Goal: Task Accomplishment & Management: Complete application form

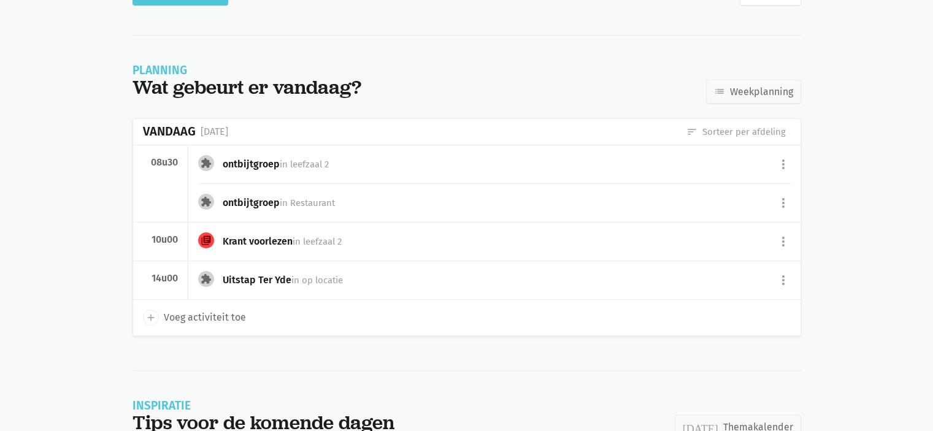
scroll to position [118, 0]
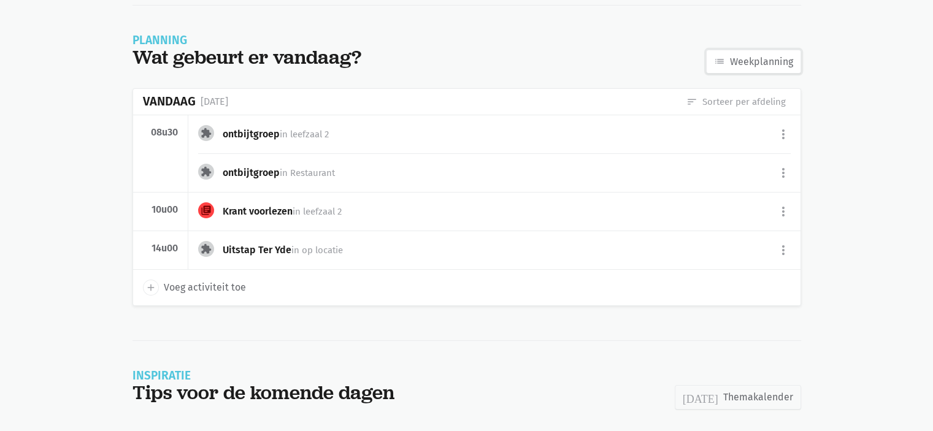
click at [758, 57] on link "list Weekplanning" at bounding box center [753, 62] width 95 height 25
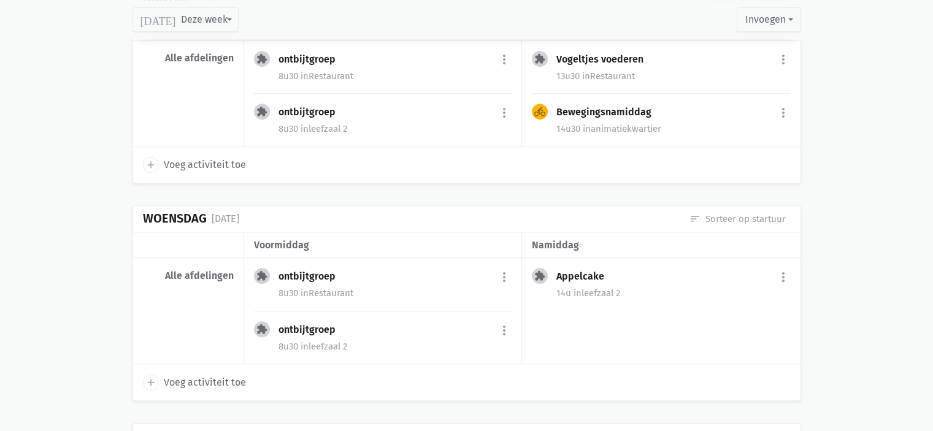
scroll to position [552, 0]
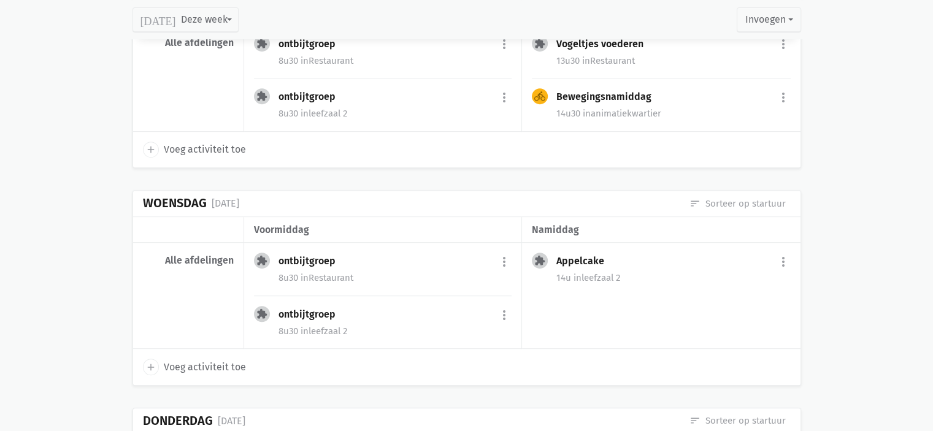
click at [152, 365] on icon "add" at bounding box center [150, 367] width 11 height 11
select select "14:00"
select select "15:00"
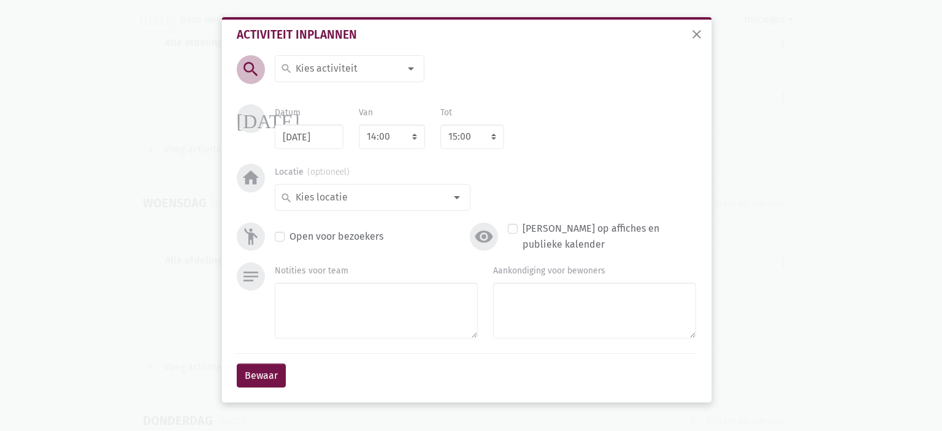
click at [339, 66] on input at bounding box center [347, 69] width 106 height 16
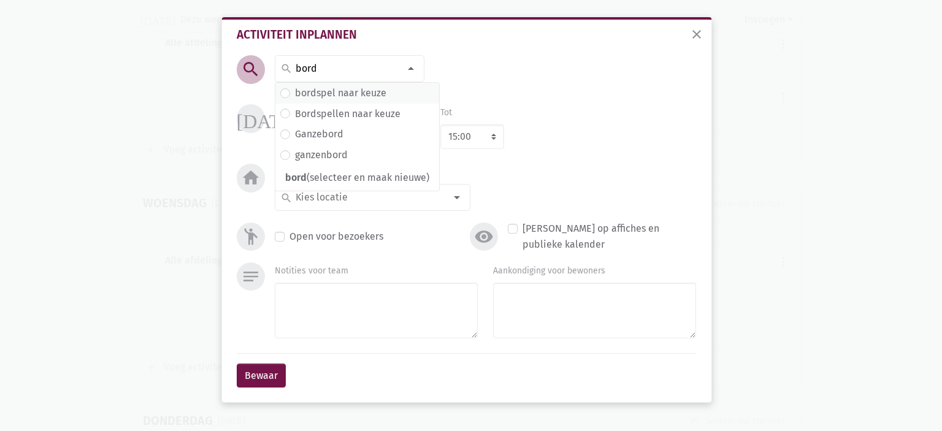
type input "bord"
click at [344, 86] on label "bordspel naar keuze" at bounding box center [340, 93] width 91 height 16
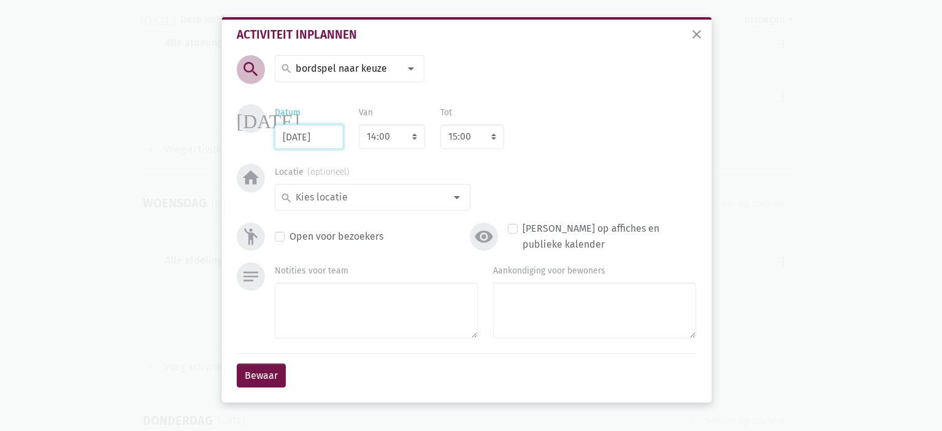
click at [330, 133] on input "27/08/2025" at bounding box center [309, 137] width 69 height 25
click at [289, 141] on input "26/08/2025" at bounding box center [309, 137] width 69 height 25
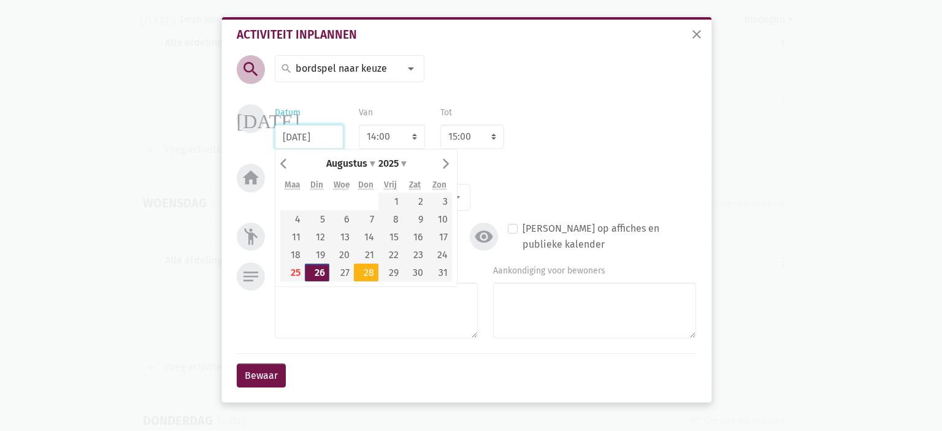
type input "28/08/2025"
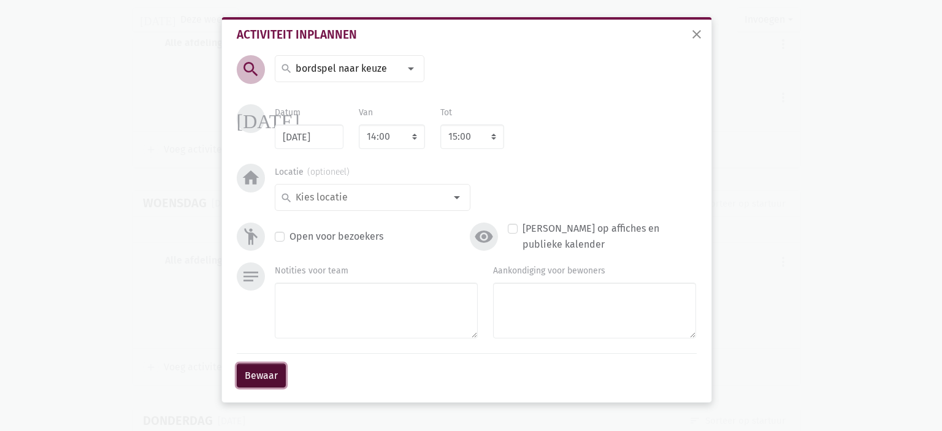
click at [263, 377] on button "Bewaar" at bounding box center [261, 376] width 49 height 25
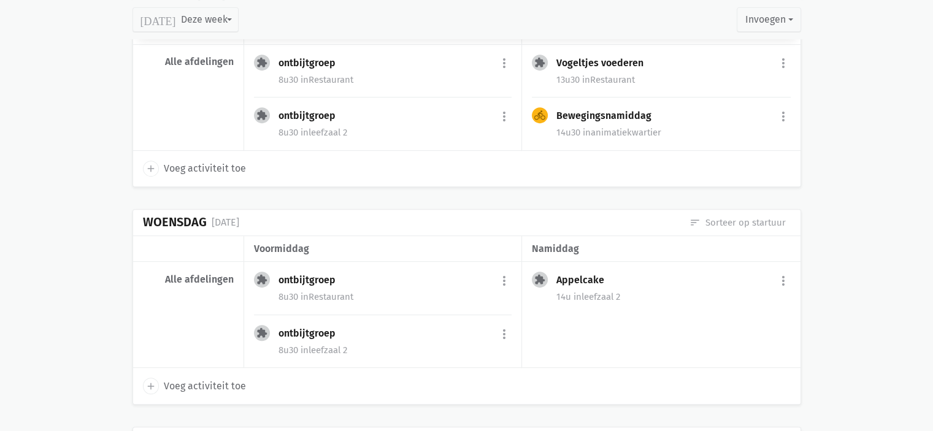
scroll to position [518, 0]
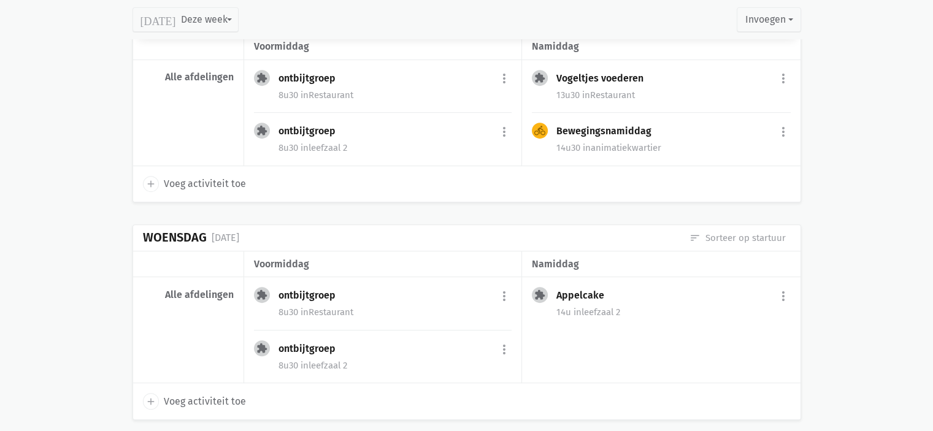
click at [216, 182] on span "Voeg activiteit toe" at bounding box center [205, 184] width 82 height 16
select select "14:00"
select select "15:00"
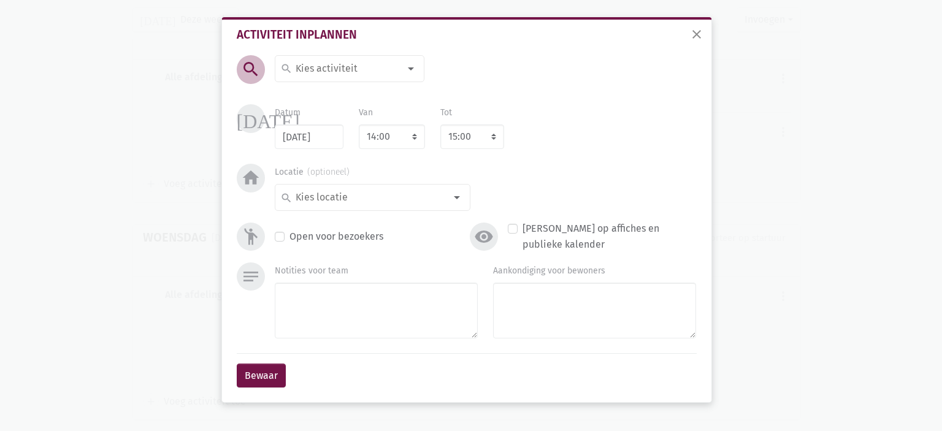
click at [355, 71] on input at bounding box center [347, 69] width 106 height 16
type input "ju"
click at [331, 94] on span "Jukebox" at bounding box center [350, 93] width 141 height 16
click at [385, 142] on select "7:00 7:15 7:30 7:45 8:00 8:15 8:30 8:45 9:00 9:15 9:30 9:45 10:00 10:15 10:30 1…" at bounding box center [392, 137] width 66 height 25
select select "10:00"
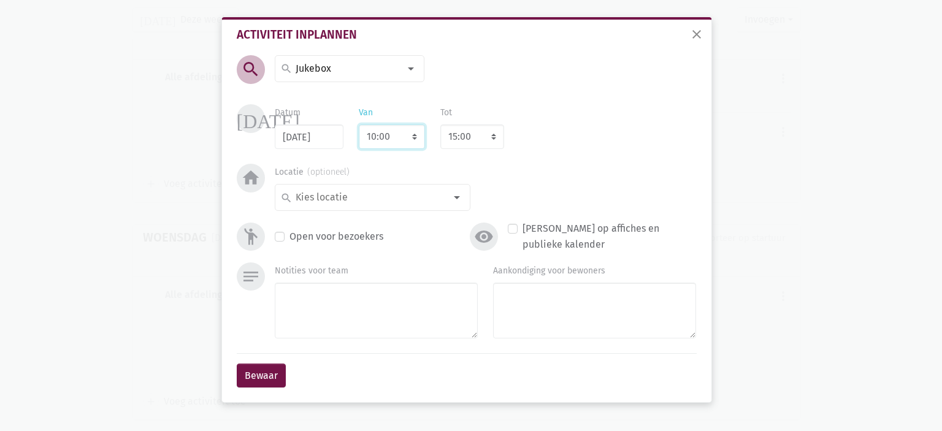
click at [359, 125] on select "7:00 7:15 7:30 7:45 8:00 8:15 8:30 8:45 9:00 9:15 9:30 9:45 10:00 10:15 10:30 1…" at bounding box center [392, 137] width 66 height 25
click at [393, 161] on div "today Datum 26/08/2025 Van 7:00 7:15 7:30 7:45 8:00 8:15 8:30 8:45 9:00 9:15 9:…" at bounding box center [467, 134] width 466 height 60
select select "11:00"
click at [459, 140] on select "8:00 8:15 8:30 8:45 9:00 9:15 9:30 9:45 10:00 10:15 10:30 10:45 11:00 11:15 11:…" at bounding box center [472, 137] width 64 height 25
click at [406, 139] on select "7:00 7:15 7:30 7:45 8:00 8:15 8:30 8:45 9:00 9:15 9:30 9:45 10:00 10:15 10:30 1…" at bounding box center [392, 137] width 66 height 25
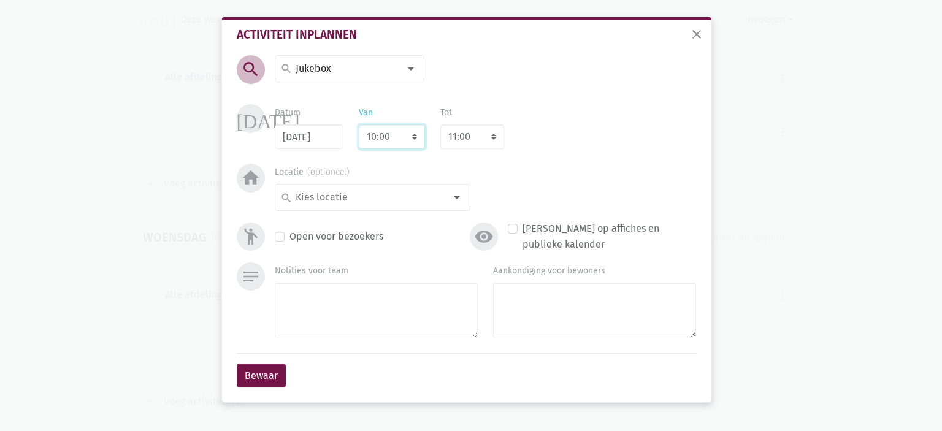
select select "10:30"
click at [359, 125] on select "7:00 7:15 7:30 7:45 8:00 8:15 8:30 8:45 9:00 9:15 9:30 9:45 10:00 10:15 10:30 1…" at bounding box center [392, 137] width 66 height 25
select select "11:30"
click at [474, 139] on select "8:00 8:15 8:30 8:45 9:00 9:15 9:30 9:45 10:00 10:15 10:30 10:45 11:00 11:15 11:…" at bounding box center [472, 137] width 64 height 25
select select "11:15"
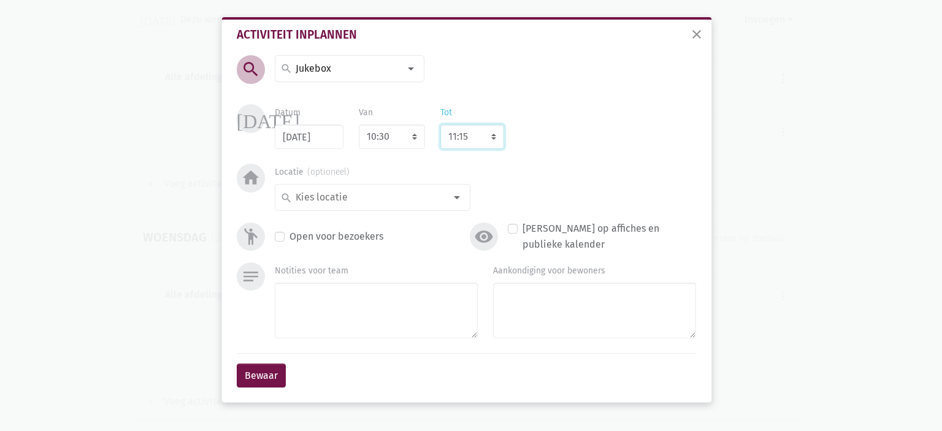
click at [440, 125] on select "8:00 8:15 8:30 8:45 9:00 9:15 9:30 9:45 10:00 10:15 10:30 10:45 11:00 11:15 11:…" at bounding box center [472, 137] width 64 height 25
click at [413, 197] on input at bounding box center [370, 198] width 152 height 16
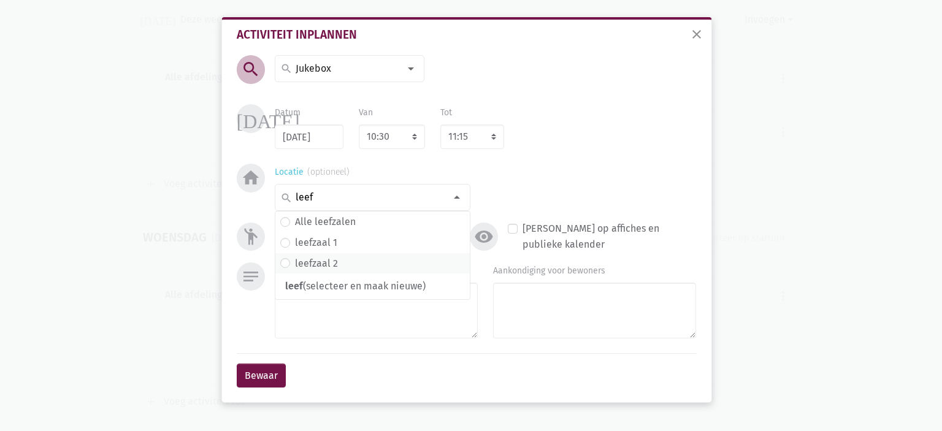
type input "leef"
click at [357, 269] on span "leefzaal 2" at bounding box center [372, 264] width 185 height 16
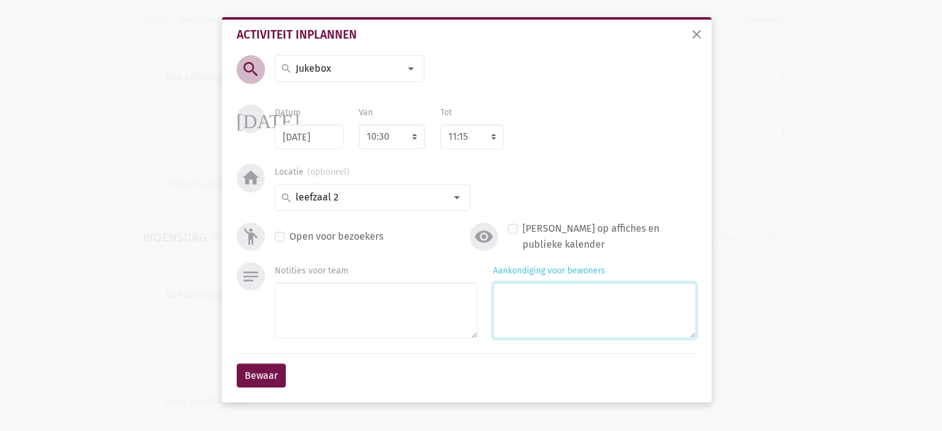
click at [554, 306] on textarea "Aankondiging voor bewoners" at bounding box center [594, 311] width 203 height 56
type textarea "Met Marlies"
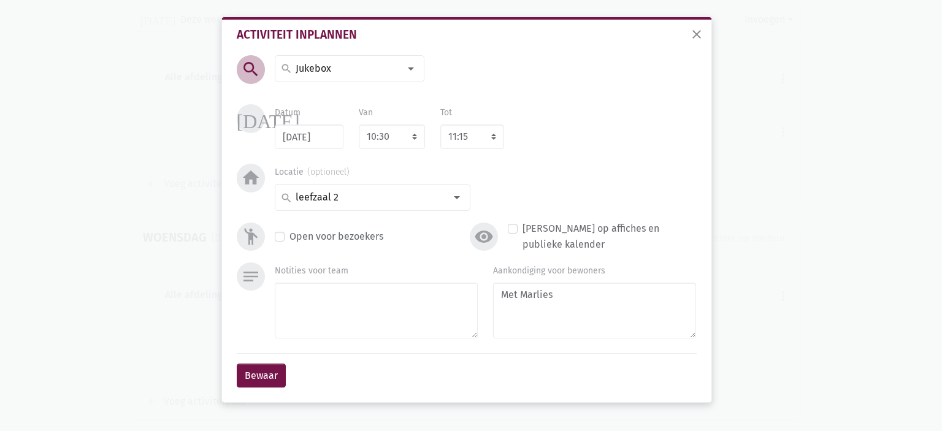
click at [253, 389] on div "Bewaar" at bounding box center [467, 375] width 460 height 45
click at [264, 372] on button "Bewaar" at bounding box center [261, 376] width 49 height 25
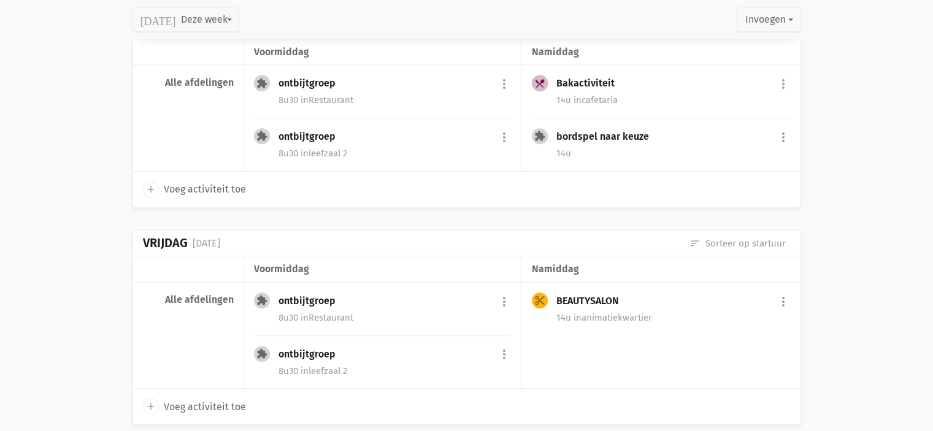
scroll to position [1031, 0]
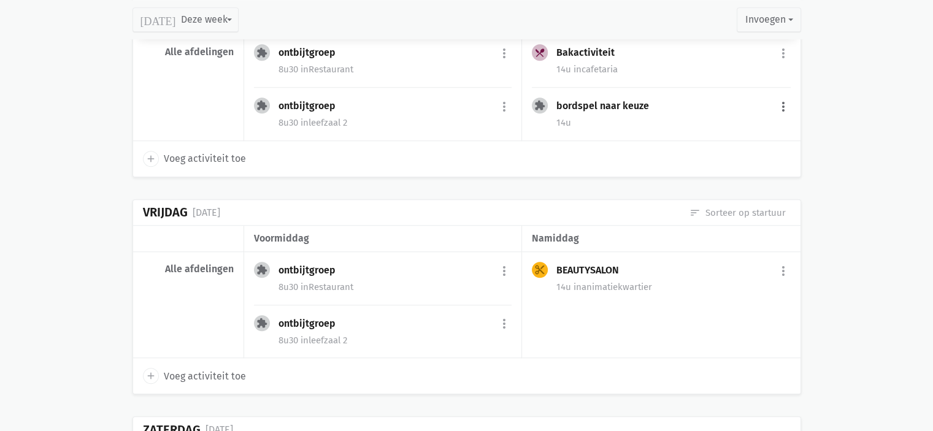
click at [784, 108] on button "more_vert" at bounding box center [783, 106] width 15 height 23
click at [756, 123] on link "edit Bewerk" at bounding box center [744, 133] width 126 height 21
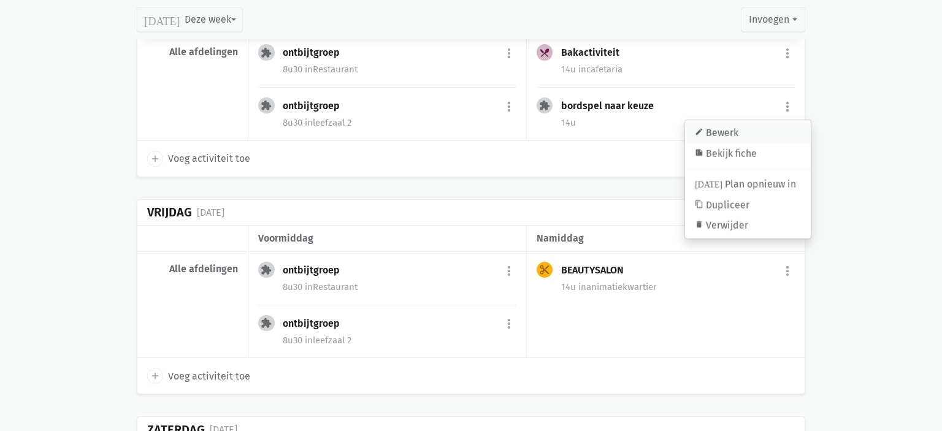
select select "14:00"
select select "15:00"
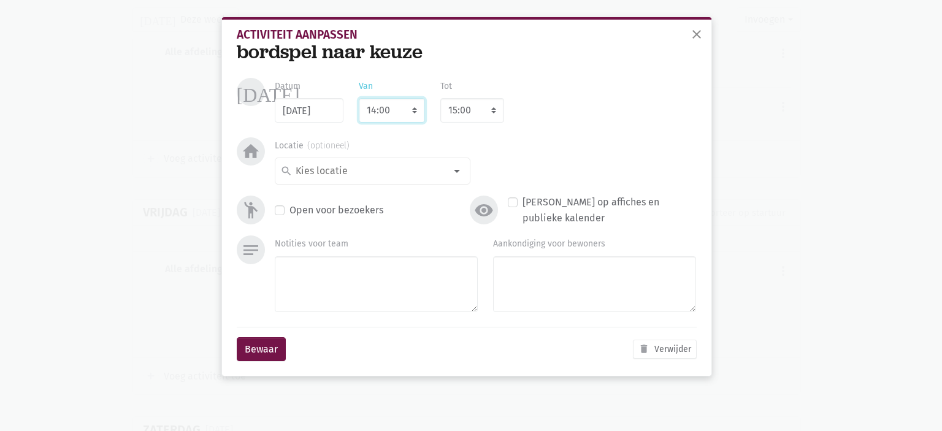
click at [391, 111] on select "7:00 7:15 7:30 7:45 8:00 8:15 8:30 8:45 9:00 9:15 9:30 9:45 10:00 10:15 10:30 1…" at bounding box center [392, 110] width 66 height 25
select select "10:00"
click at [462, 114] on select "8:00 8:15 8:30 8:45 9:00 9:15 9:30 9:45 10:00 10:15 10:30 10:45 11:00 11:15 11:…" at bounding box center [472, 110] width 64 height 25
select select "11:00"
click at [440, 98] on select "8:00 8:15 8:30 8:45 9:00 9:15 9:30 9:45 10:00 10:15 10:30 10:45 11:00 11:15 11:…" at bounding box center [472, 110] width 64 height 25
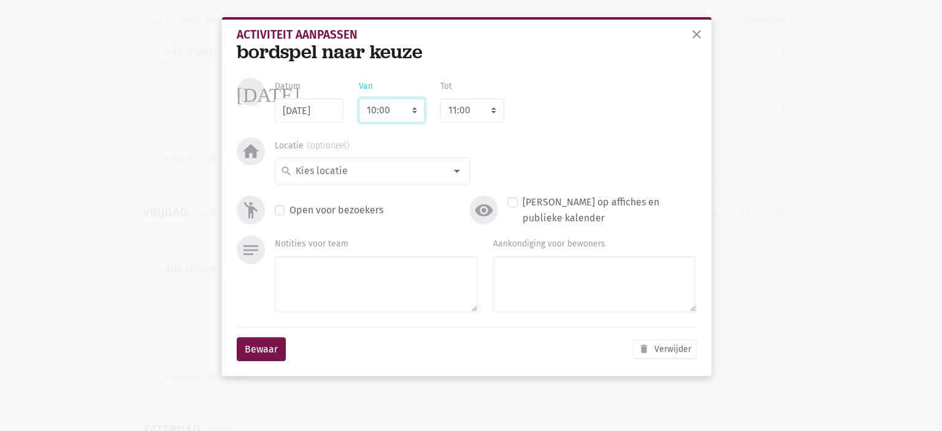
click at [418, 104] on select "7:00 7:15 7:30 7:45 8:00 8:15 8:30 8:45 9:00 9:15 9:30 9:45 10:00 10:15 10:30 1…" at bounding box center [392, 110] width 66 height 25
select select "10:30"
click at [359, 98] on select "7:00 7:15 7:30 7:45 8:00 8:15 8:30 8:45 9:00 9:15 9:30 9:45 10:00 10:15 10:30 1…" at bounding box center [392, 110] width 66 height 25
click at [485, 117] on select "8:00 8:15 8:30 8:45 9:00 9:15 9:30 9:45 10:00 10:15 10:30 10:45 11:00 11:15 11:…" at bounding box center [472, 110] width 64 height 25
select select "11:15"
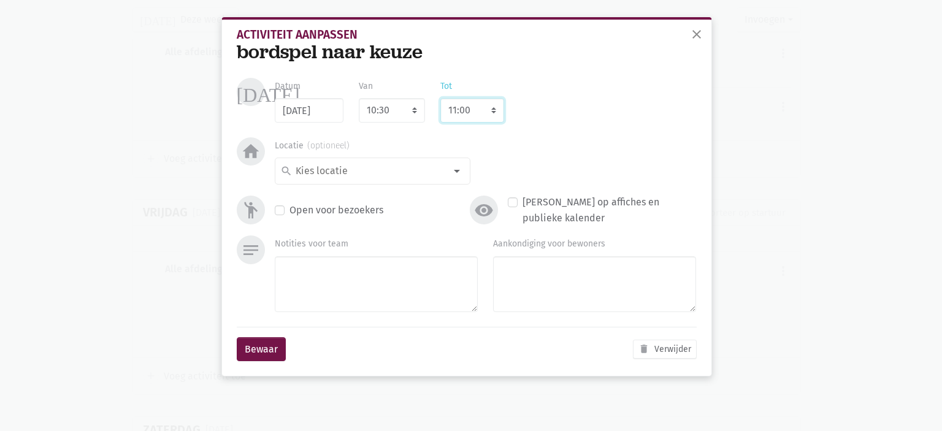
click at [440, 98] on select "8:00 8:15 8:30 8:45 9:00 9:15 9:30 9:45 10:00 10:15 10:30 10:45 11:00 11:15 11:…" at bounding box center [472, 110] width 64 height 25
click at [539, 306] on textarea "Aankondiging voor bewoners" at bounding box center [594, 284] width 203 height 56
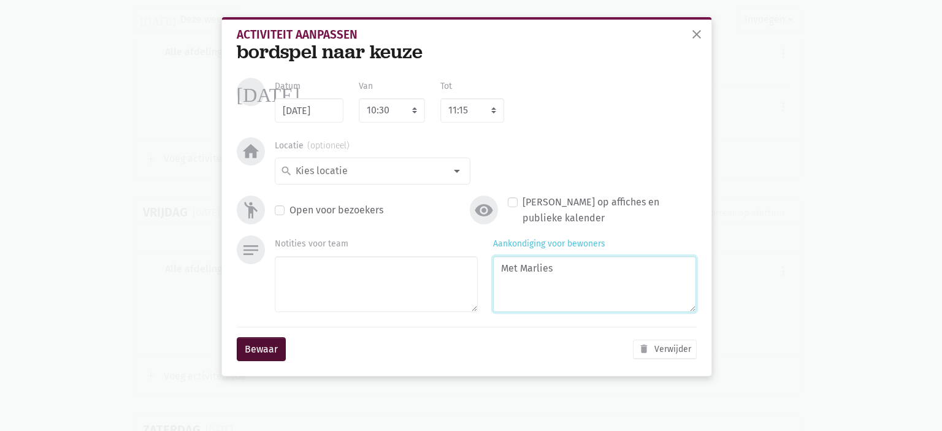
type textarea "Met Marlies"
click at [266, 358] on button "Bewaar" at bounding box center [261, 349] width 49 height 25
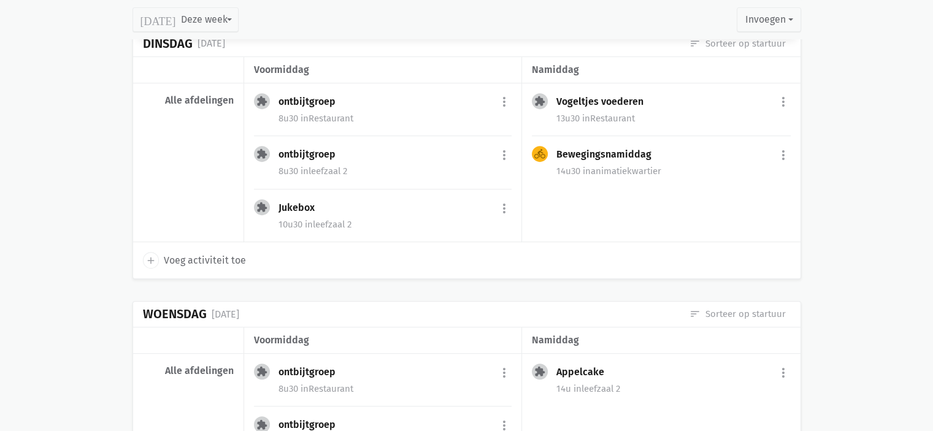
scroll to position [479, 0]
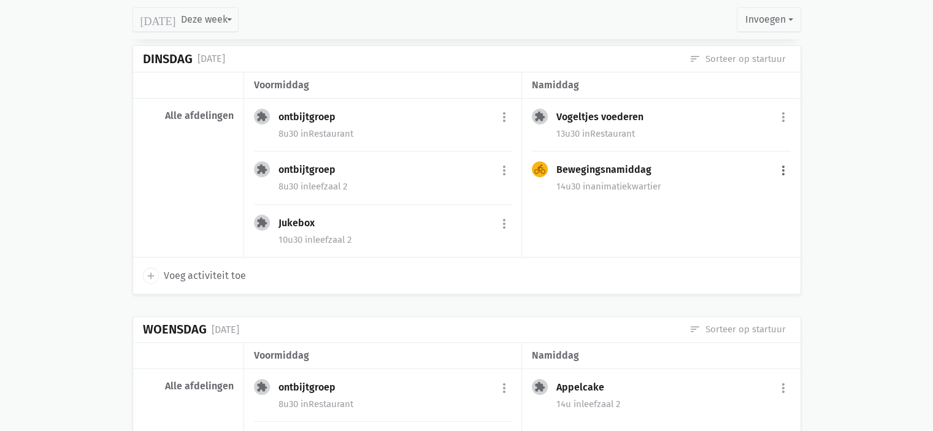
click at [777, 167] on button "more_vert" at bounding box center [783, 170] width 15 height 23
click at [748, 188] on link "edit Bewerk" at bounding box center [744, 196] width 126 height 21
select select "14:30"
select select "16:00"
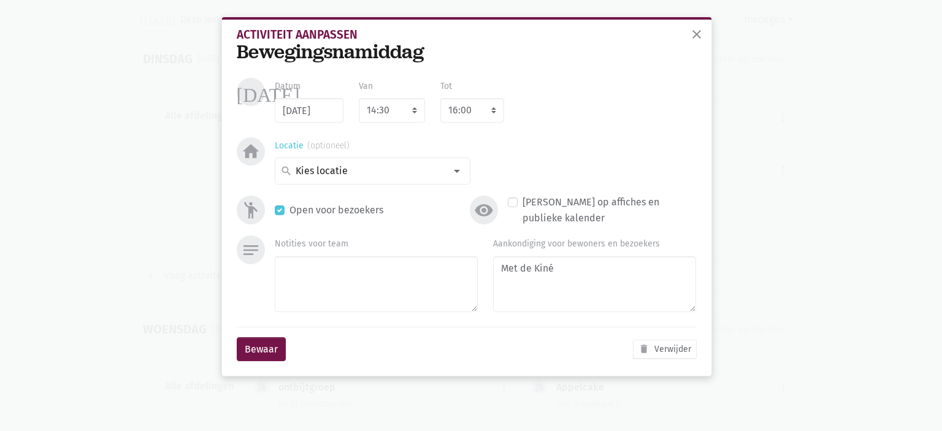
click at [367, 171] on input at bounding box center [370, 171] width 152 height 16
type input "leef"
click at [339, 236] on span "leefzaal 2" at bounding box center [372, 237] width 185 height 16
click at [266, 350] on button "Bewaar" at bounding box center [261, 349] width 49 height 25
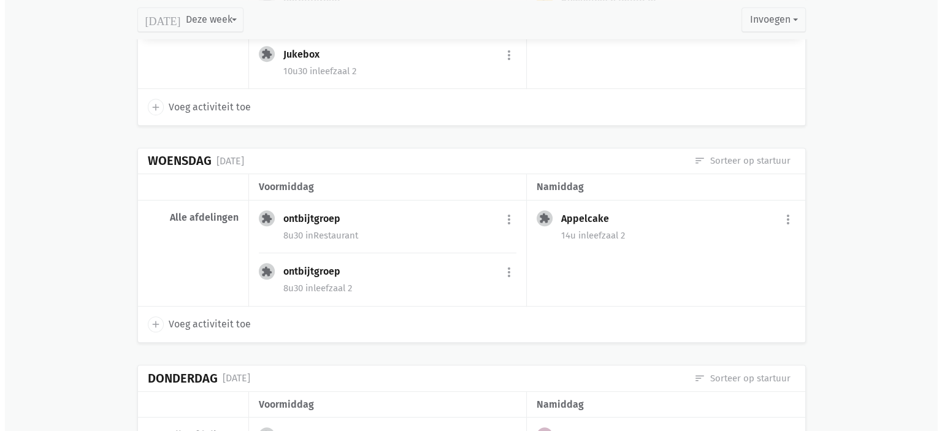
scroll to position [694, 0]
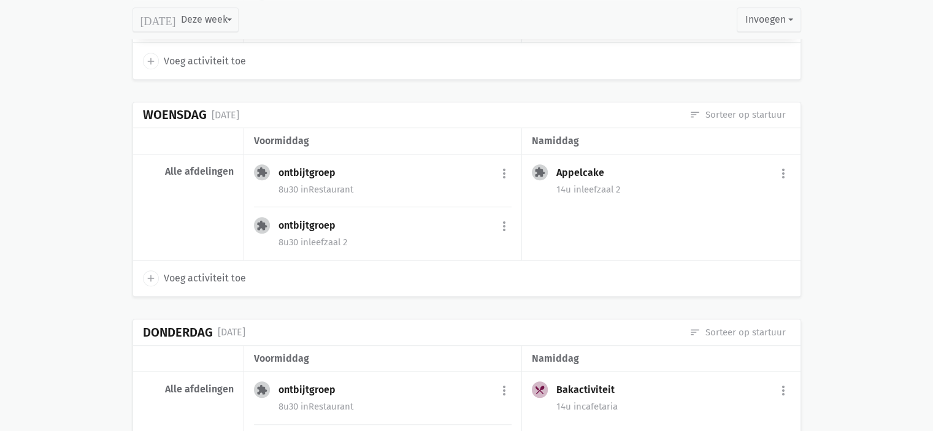
click at [155, 273] on icon "add" at bounding box center [150, 278] width 11 height 11
select select "14:00"
select select "15:00"
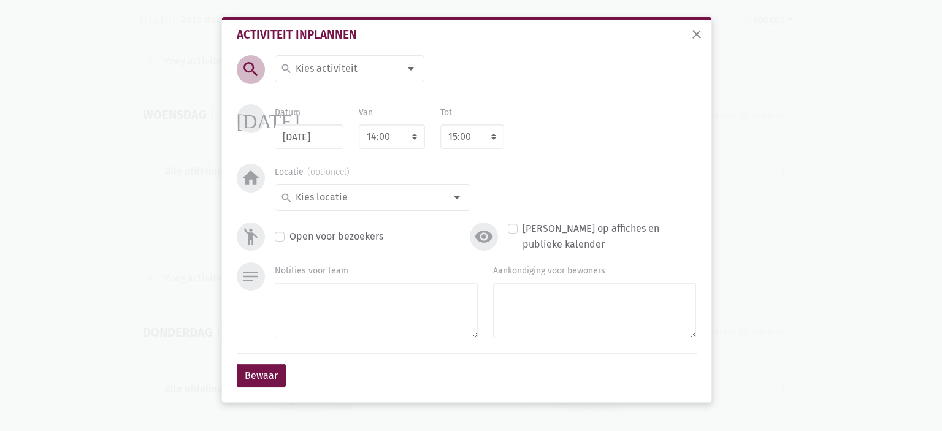
click at [362, 61] on input at bounding box center [347, 69] width 106 height 16
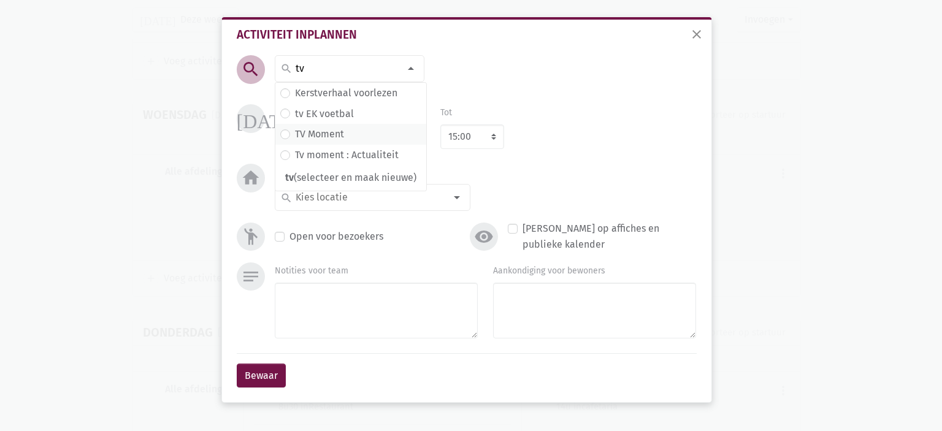
type input "tv"
click at [364, 137] on span "TV Moment" at bounding box center [350, 134] width 141 height 16
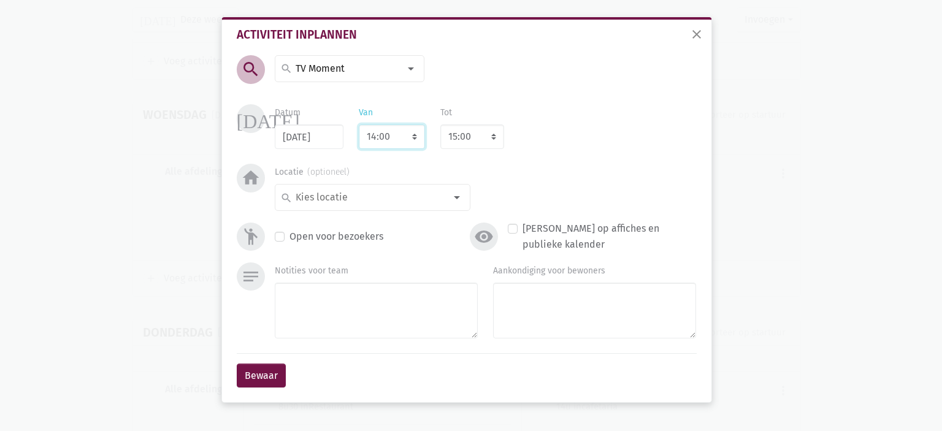
click at [396, 134] on select "7:00 7:15 7:30 7:45 8:00 8:15 8:30 8:45 9:00 9:15 9:30 9:45 10:00 10:15 10:30 1…" at bounding box center [392, 137] width 66 height 25
select select "10:15"
click at [359, 125] on select "7:00 7:15 7:30 7:45 8:00 8:15 8:30 8:45 9:00 9:15 9:30 9:45 10:00 10:15 10:30 1…" at bounding box center [392, 137] width 66 height 25
click at [454, 144] on select "8:00 8:15 8:30 8:45 9:00 9:15 9:30 9:45 10:00 10:15 10:30 10:45 11:00 11:15 11:…" at bounding box center [472, 137] width 64 height 25
select select "11:15"
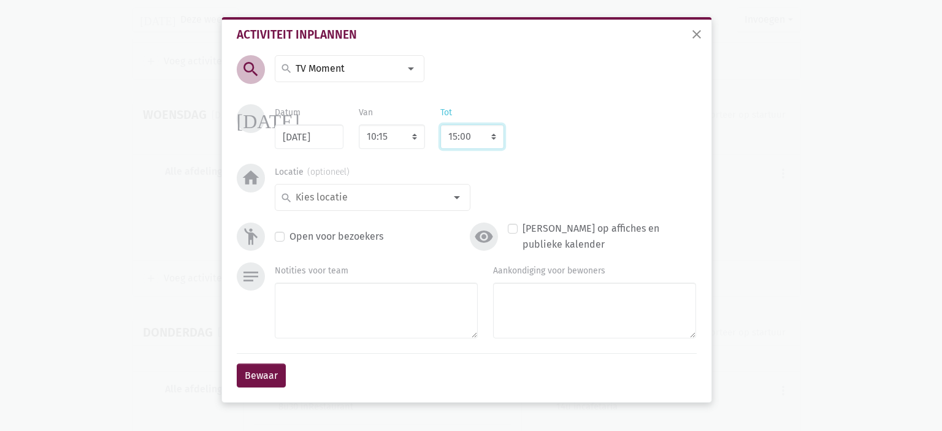
click at [440, 125] on select "8:00 8:15 8:30 8:45 9:00 9:15 9:30 9:45 10:00 10:15 10:30 10:45 11:00 11:15 11:…" at bounding box center [472, 137] width 64 height 25
click at [367, 195] on input at bounding box center [370, 198] width 152 height 16
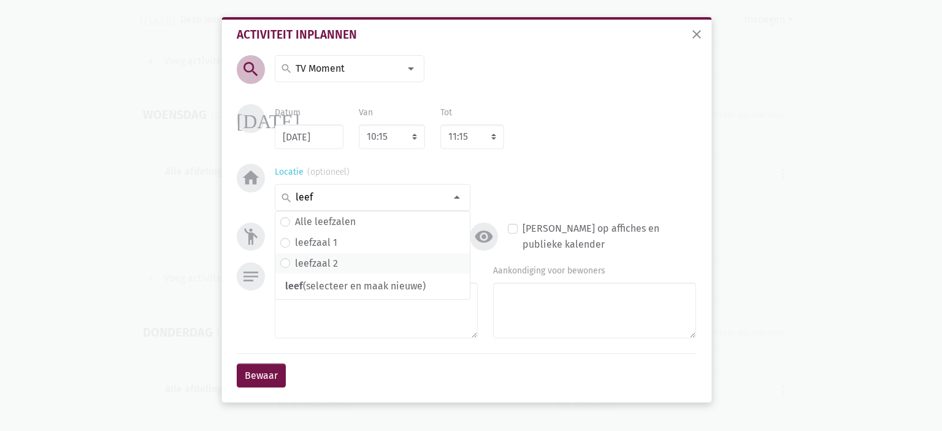
type input "leef"
click at [357, 266] on span "leefzaal 2" at bounding box center [372, 264] width 185 height 16
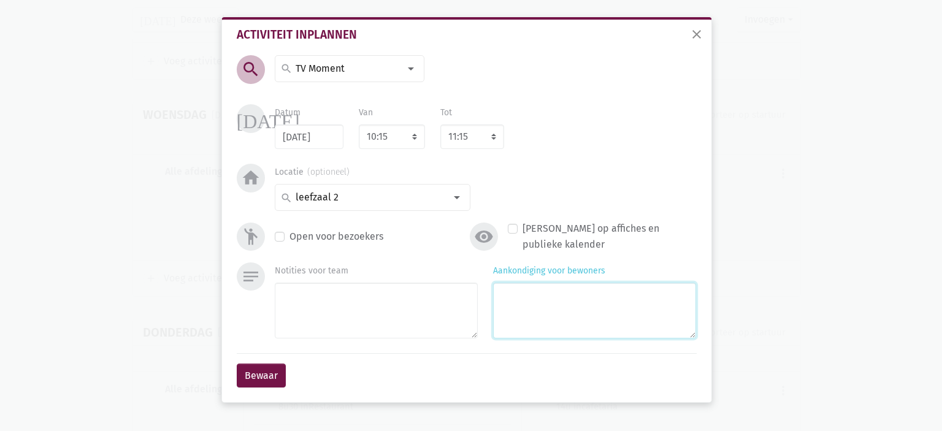
click at [587, 320] on textarea "Aankondiging voor bewoners" at bounding box center [594, 311] width 203 height 56
type textarea "Met Marlies"
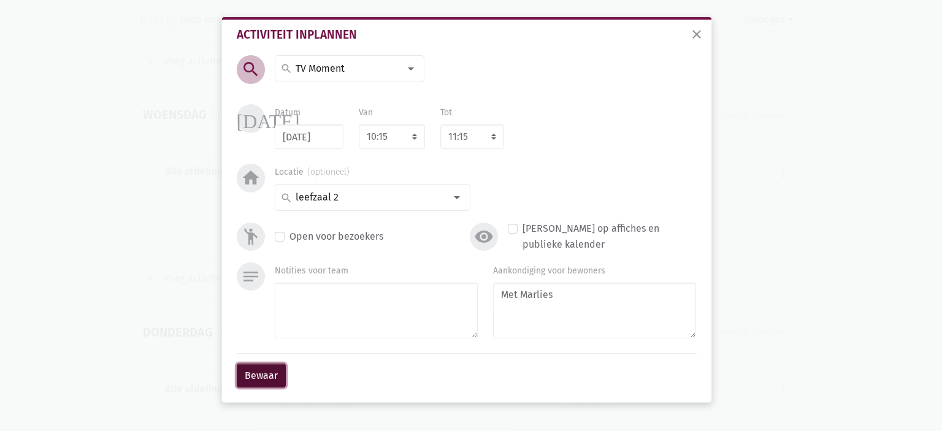
click at [274, 370] on button "Bewaar" at bounding box center [261, 376] width 49 height 25
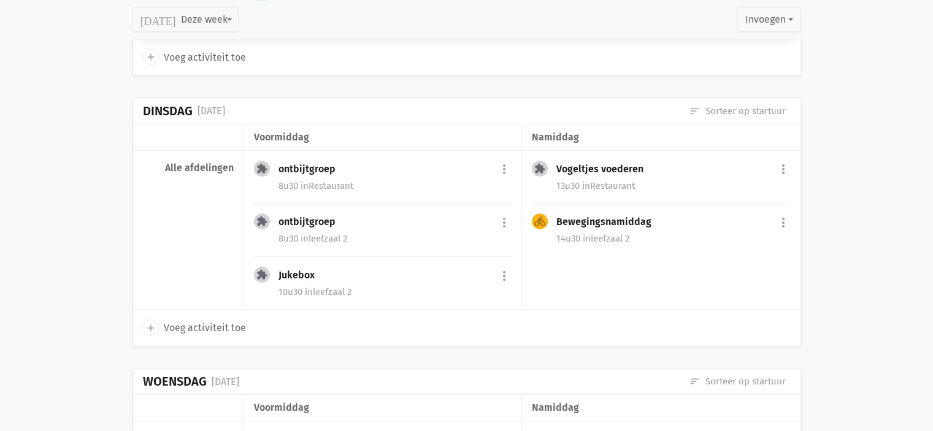
scroll to position [626, 0]
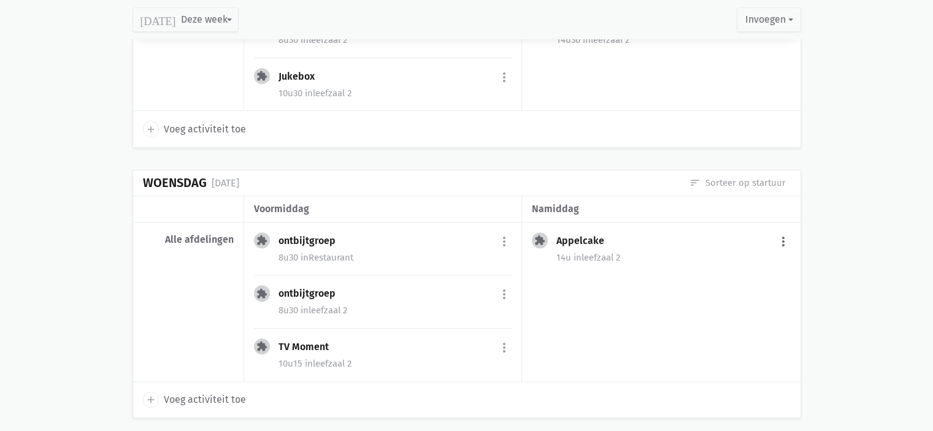
click at [783, 247] on button "more_vert" at bounding box center [783, 241] width 15 height 23
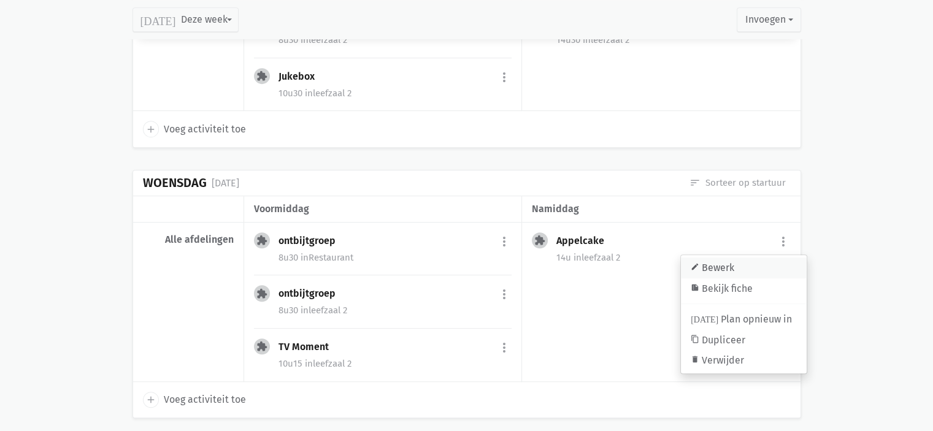
click at [768, 271] on link "edit Bewerk" at bounding box center [744, 268] width 126 height 21
select select "14:00"
select select "15:45"
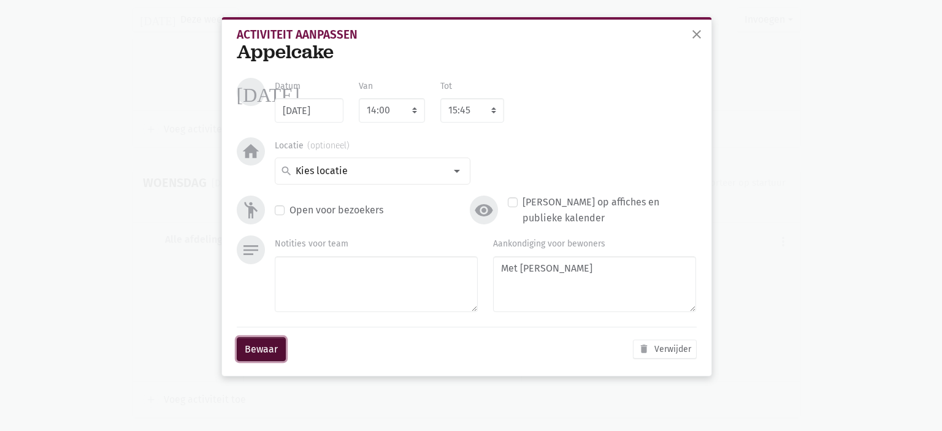
click at [260, 347] on button "Bewaar" at bounding box center [261, 349] width 49 height 25
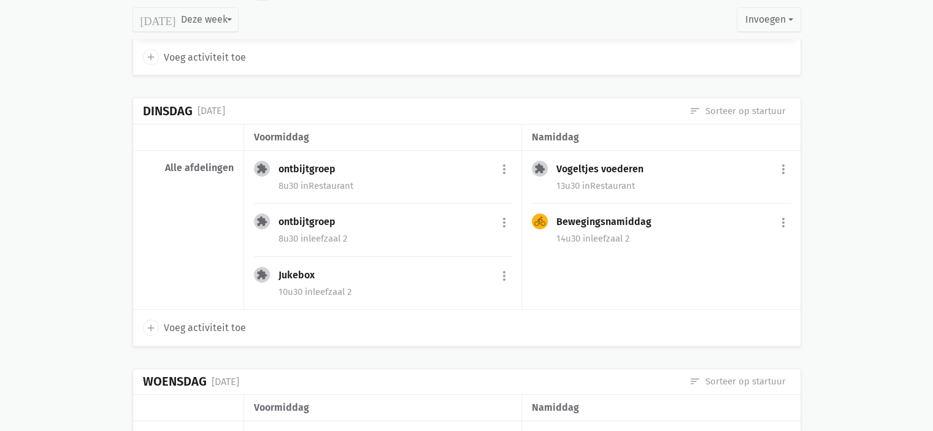
scroll to position [442, 0]
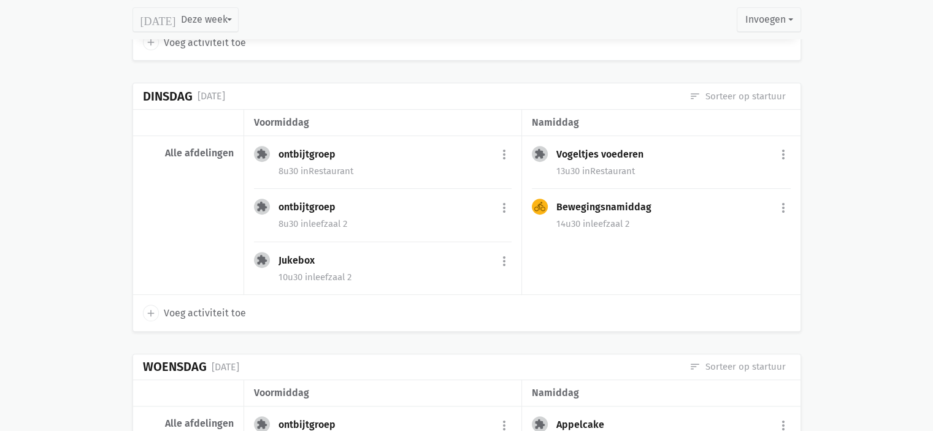
click at [185, 308] on span "Voeg activiteit toe" at bounding box center [205, 314] width 82 height 16
select select "14:00"
select select "15:00"
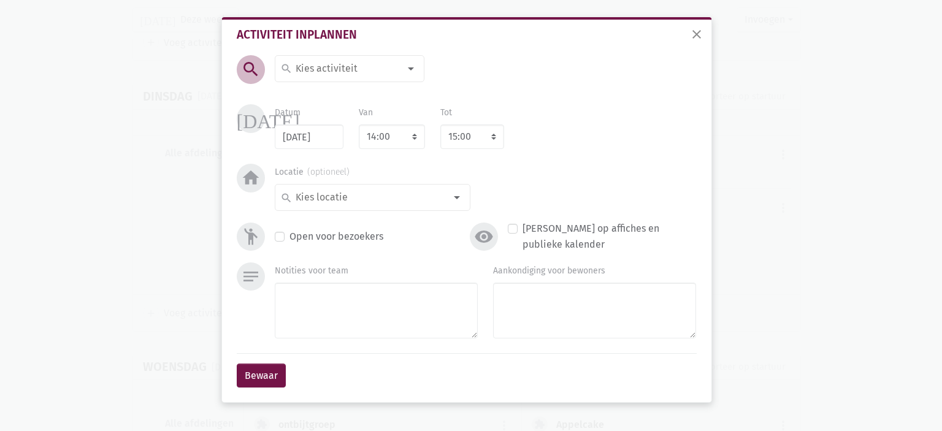
click at [346, 69] on input at bounding box center [347, 69] width 106 height 16
type input "Hondendag"
click at [347, 96] on span "Hondendag (selecteer en maak nieuwe)" at bounding box center [372, 96] width 194 height 16
click at [463, 136] on select "8:00 8:15 8:30 8:45 9:00 9:15 9:30 9:45 10:00 10:15 10:30 10:45 11:00 11:15 11:…" at bounding box center [472, 137] width 64 height 25
select select "16:00"
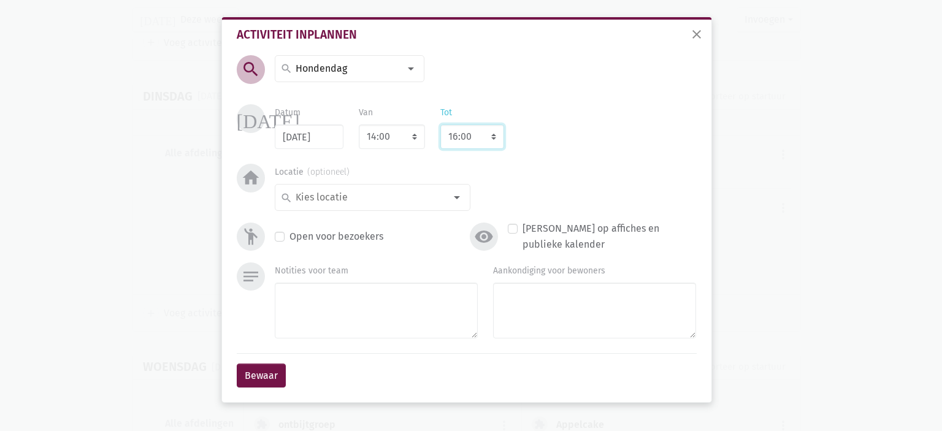
click at [440, 125] on select "8:00 8:15 8:30 8:45 9:00 9:15 9:30 9:45 10:00 10:15 10:30 10:45 11:00 11:15 11:…" at bounding box center [472, 137] width 64 height 25
click at [364, 206] on div "search" at bounding box center [373, 197] width 196 height 27
type input "le"
click at [344, 223] on label "Alle leefzalen" at bounding box center [325, 222] width 61 height 16
click at [290, 236] on label "Open voor bezoekers" at bounding box center [337, 237] width 94 height 16
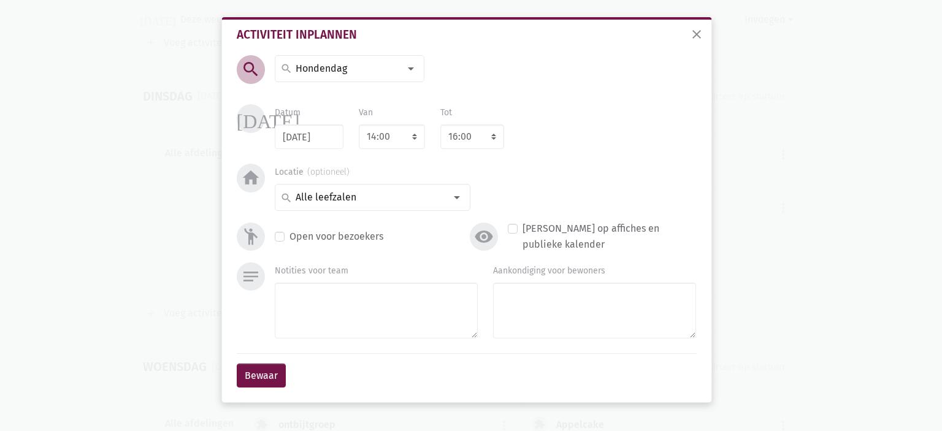
click at [283, 236] on input "Open voor bezoekers" at bounding box center [280, 235] width 10 height 13
checkbox input "true"
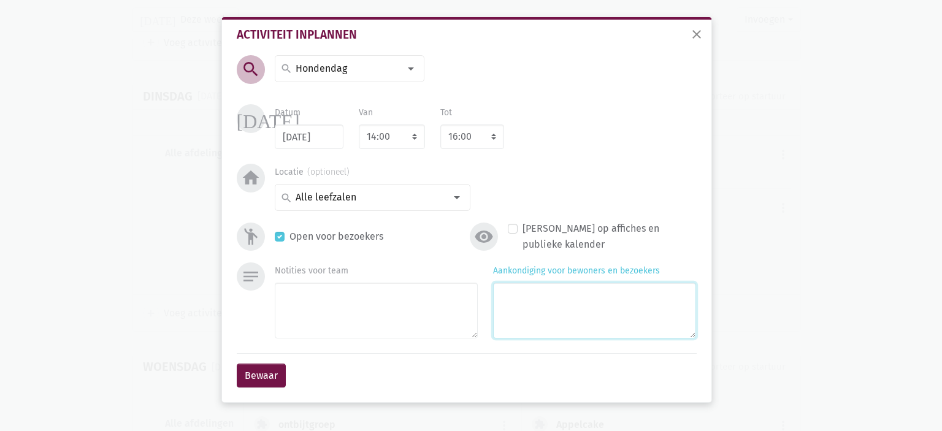
click at [608, 328] on textarea "Aankondiging voor bewoners en bezoekers" at bounding box center [594, 311] width 203 height 56
type textarea "Bewoek van enkele hondjes aan de bewoners"
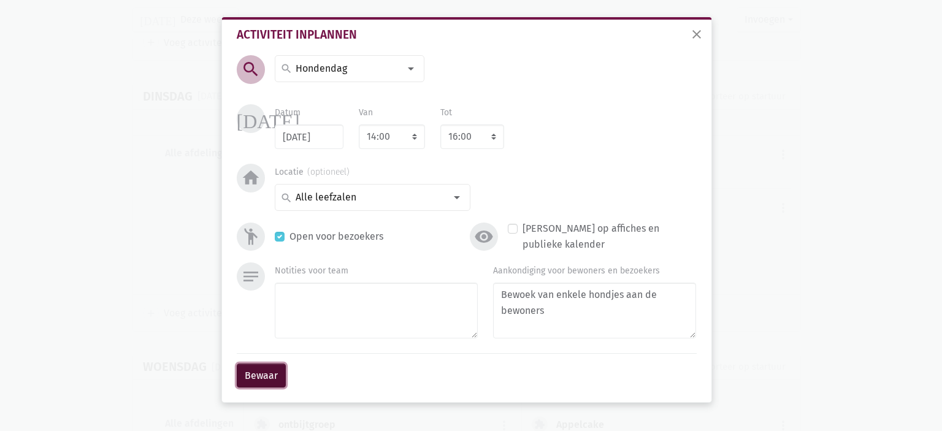
click at [275, 378] on button "Bewaar" at bounding box center [261, 376] width 49 height 25
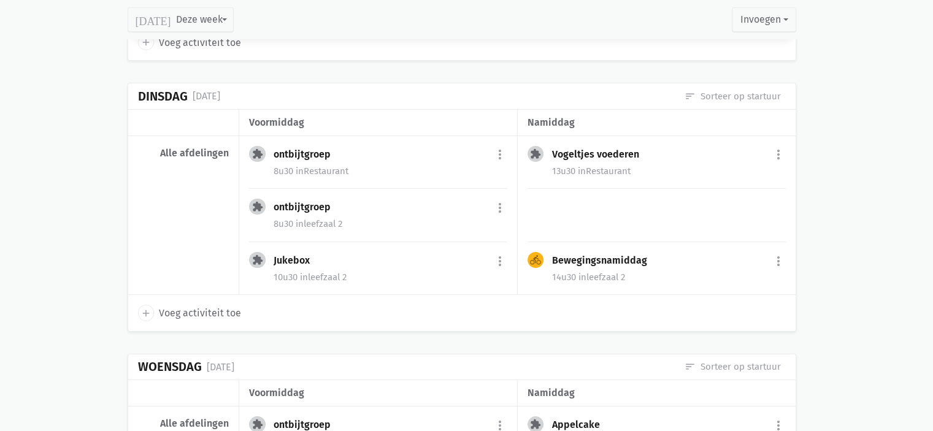
scroll to position [402, 0]
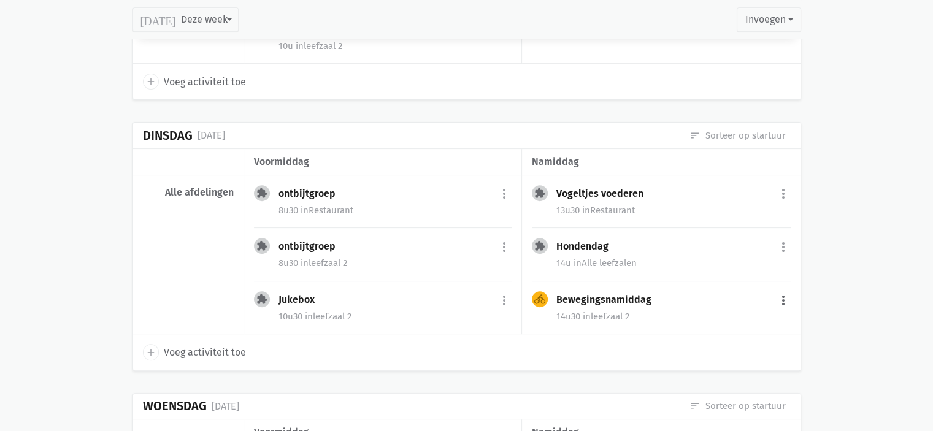
click at [780, 294] on button "more_vert" at bounding box center [783, 300] width 15 height 23
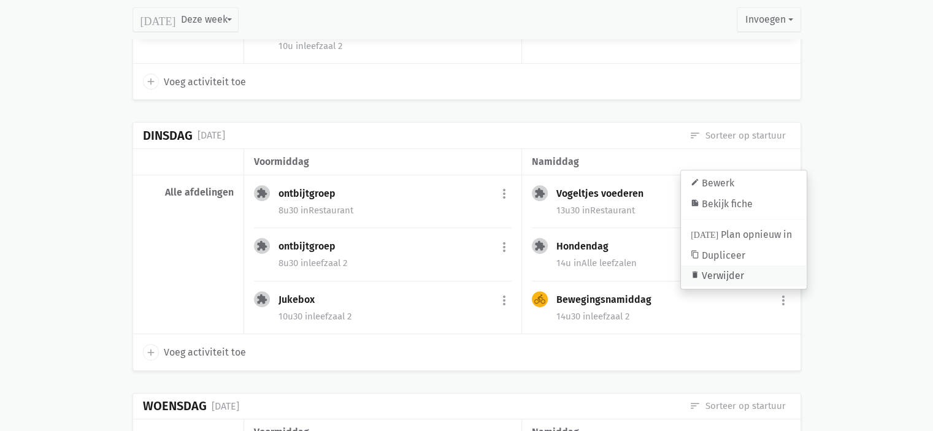
click at [766, 281] on link "delete Verwijder" at bounding box center [744, 276] width 126 height 21
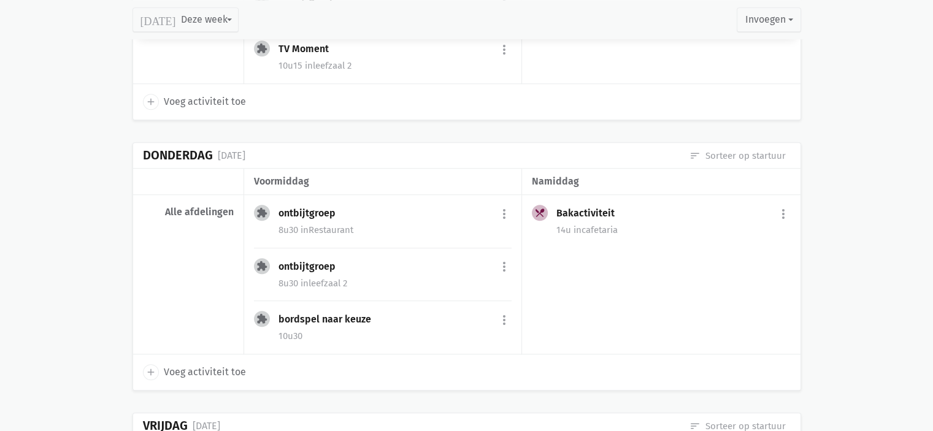
scroll to position [985, 0]
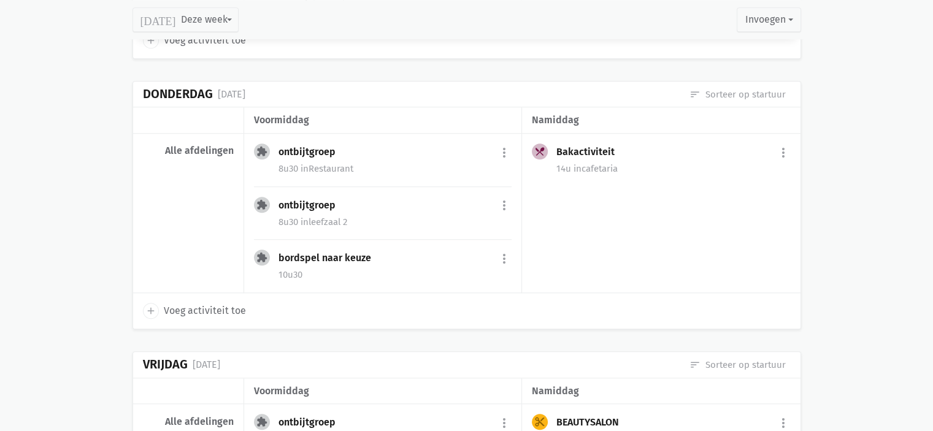
click at [153, 306] on icon "add" at bounding box center [150, 311] width 11 height 11
select select "14:00"
select select "15:00"
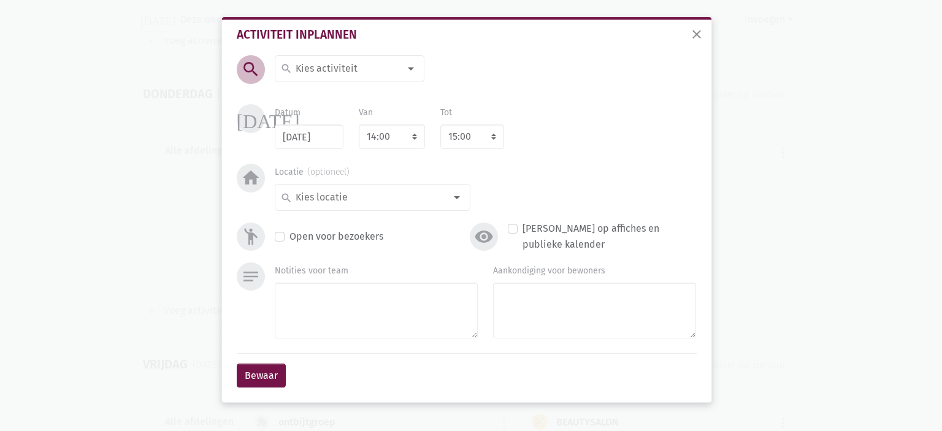
click at [361, 63] on input at bounding box center [347, 69] width 106 height 16
type input "r"
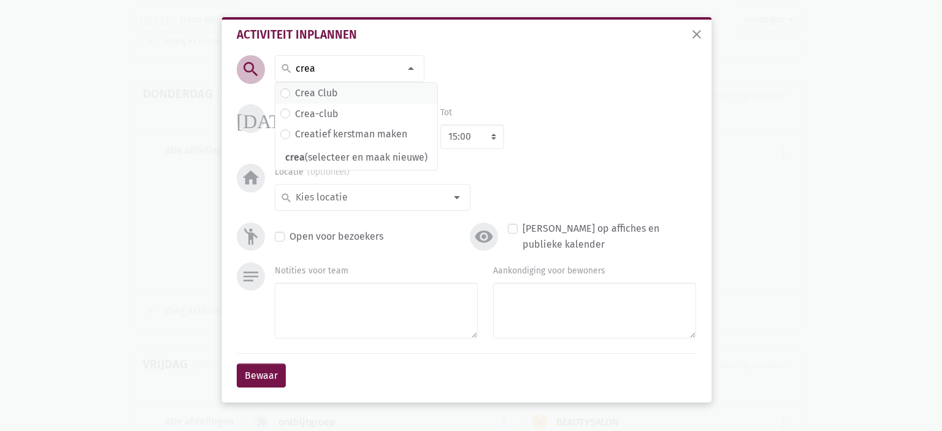
type input "crea"
click at [348, 84] on span "Crea Club" at bounding box center [356, 93] width 162 height 21
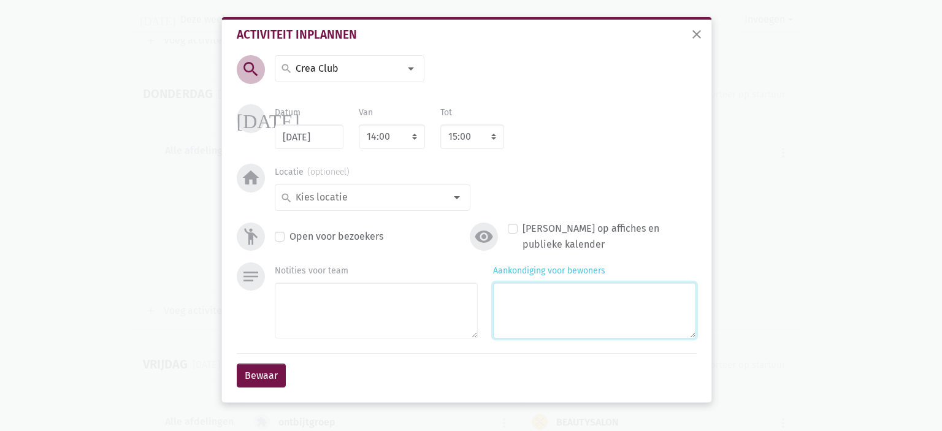
click at [539, 293] on textarea "Aankondiging voor bewoners" at bounding box center [594, 311] width 203 height 56
type textarea "Met [PERSON_NAME]"
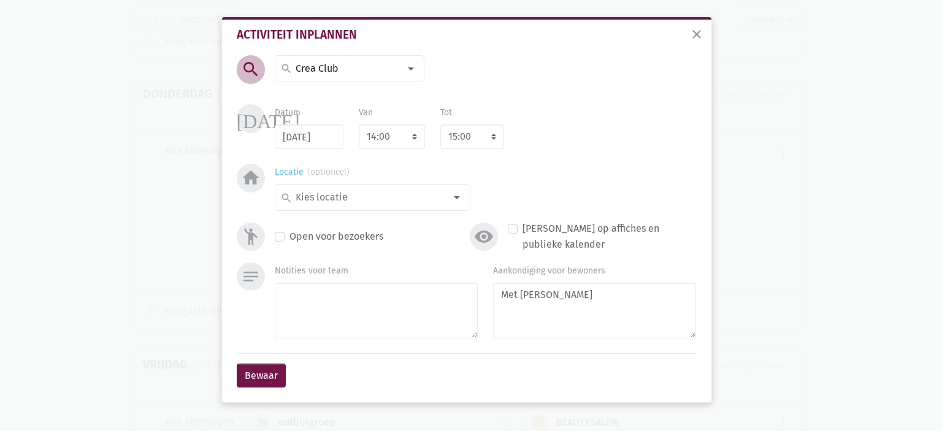
click at [449, 199] on div at bounding box center [457, 197] width 25 height 25
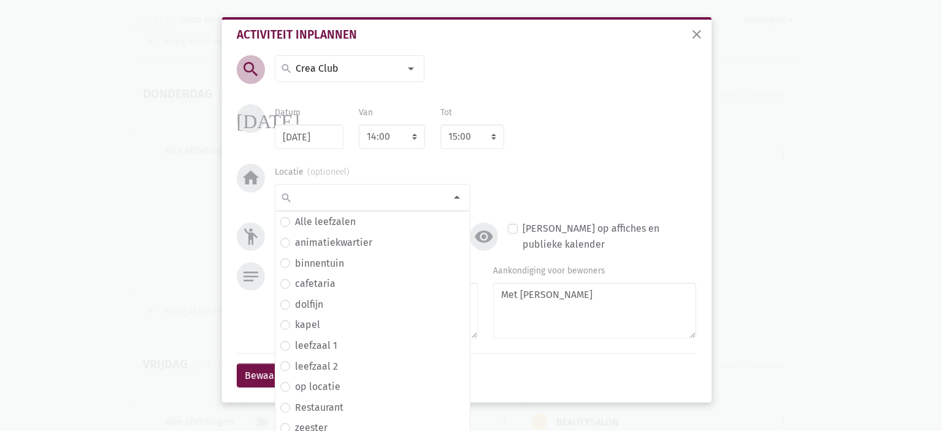
click at [475, 122] on div "Tot 8:00 8:15 8:30 8:45 9:00 9:15 9:30 9:45 10:00 10:15 10:30 10:45 11:00 11:15…" at bounding box center [472, 126] width 64 height 45
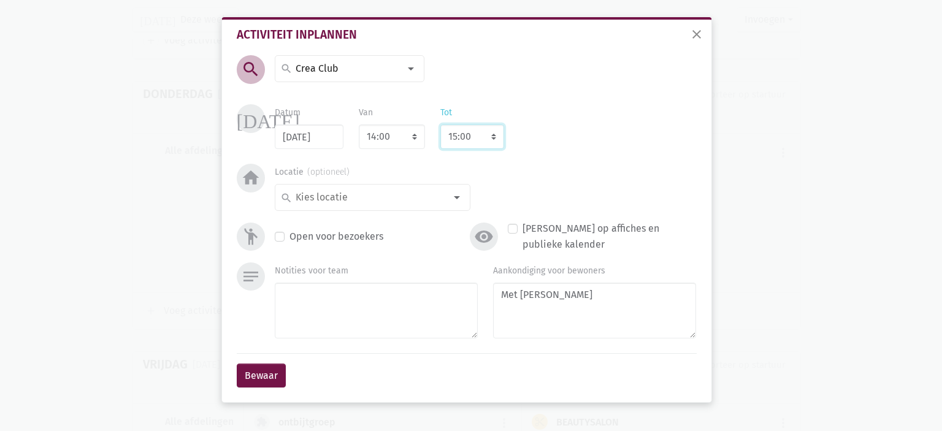
click at [483, 140] on select "8:00 8:15 8:30 8:45 9:00 9:15 9:30 9:45 10:00 10:15 10:30 10:45 11:00 11:15 11:…" at bounding box center [472, 137] width 64 height 25
select select "16:00"
click at [440, 125] on select "8:00 8:15 8:30 8:45 9:00 9:15 9:30 9:45 10:00 10:15 10:30 10:45 11:00 11:15 11:…" at bounding box center [472, 137] width 64 height 25
click at [426, 190] on div "search" at bounding box center [373, 197] width 196 height 27
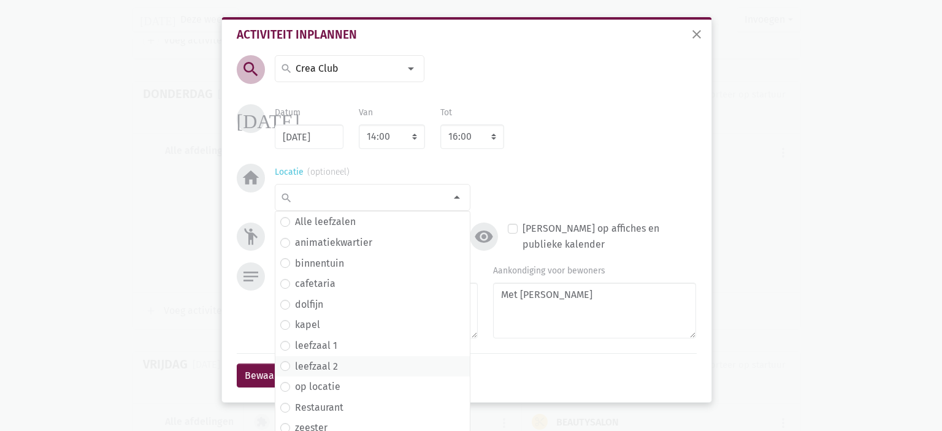
click at [344, 367] on span "leefzaal 2" at bounding box center [372, 367] width 185 height 16
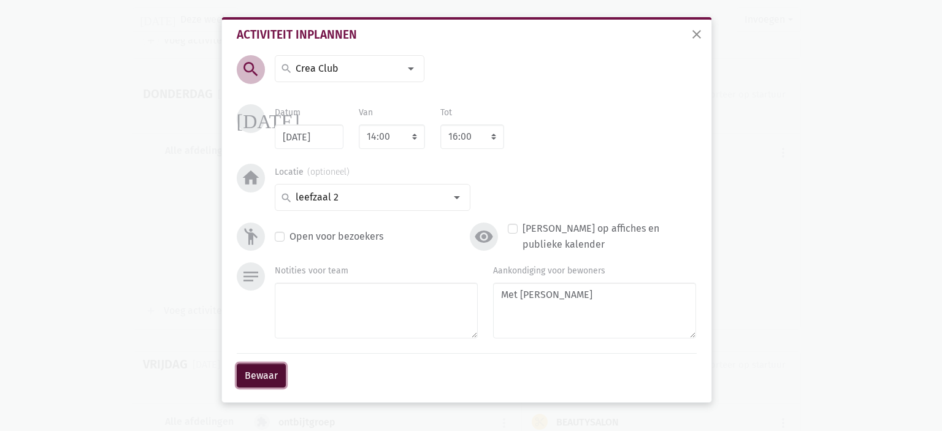
click at [265, 377] on button "Bewaar" at bounding box center [261, 376] width 49 height 25
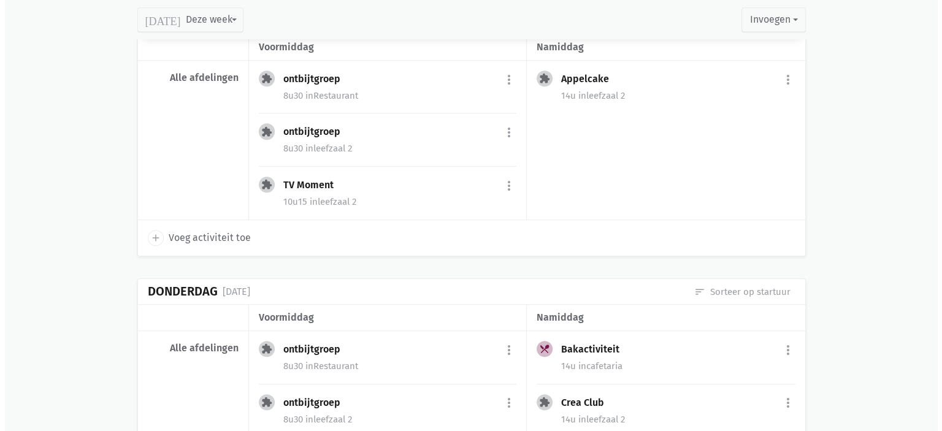
scroll to position [758, 0]
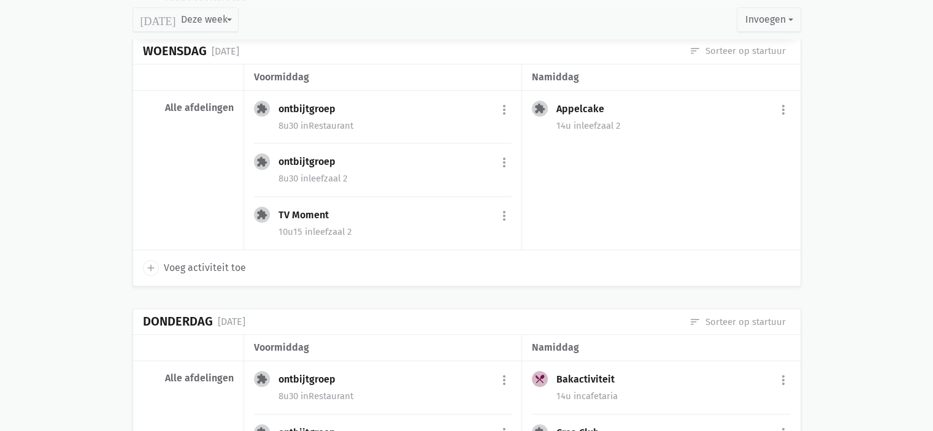
click at [188, 264] on span "Voeg activiteit toe" at bounding box center [205, 268] width 82 height 16
select select "14:00"
select select "15:00"
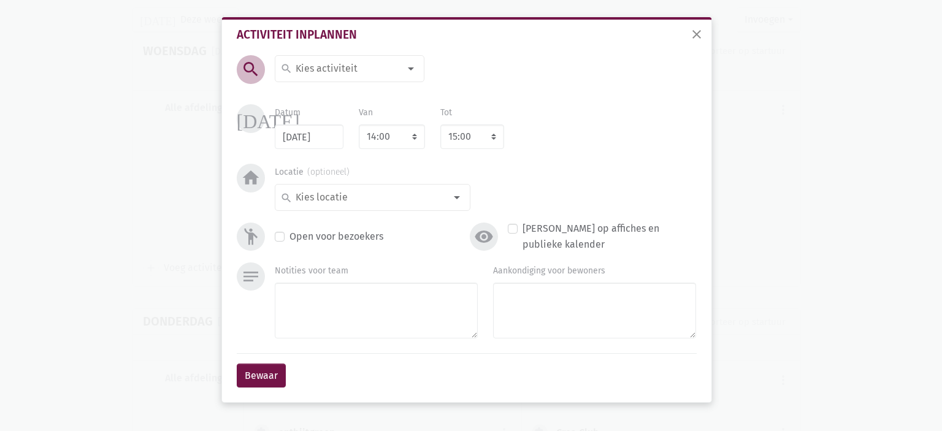
click at [365, 75] on input at bounding box center [347, 69] width 106 height 16
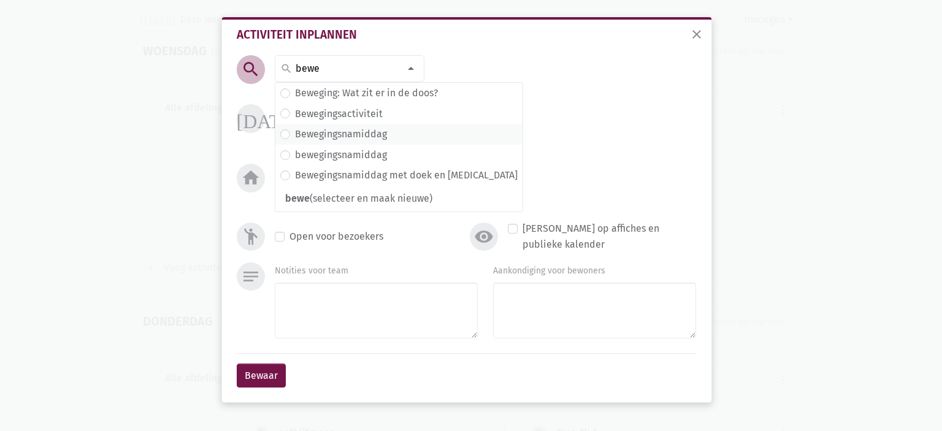
type input "bewe"
click at [379, 128] on label "Bewegingsnamiddag" at bounding box center [341, 134] width 92 height 16
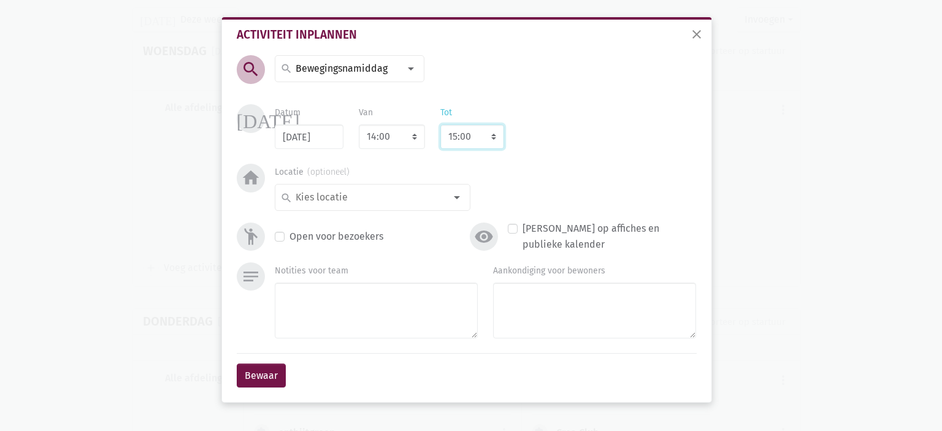
click at [461, 140] on select "8:00 8:15 8:30 8:45 9:00 9:15 9:30 9:45 10:00 10:15 10:30 10:45 11:00 11:15 11:…" at bounding box center [472, 137] width 64 height 25
select select "16:00"
click at [440, 125] on select "8:00 8:15 8:30 8:45 9:00 9:15 9:30 9:45 10:00 10:15 10:30 10:45 11:00 11:15 11:…" at bounding box center [472, 137] width 64 height 25
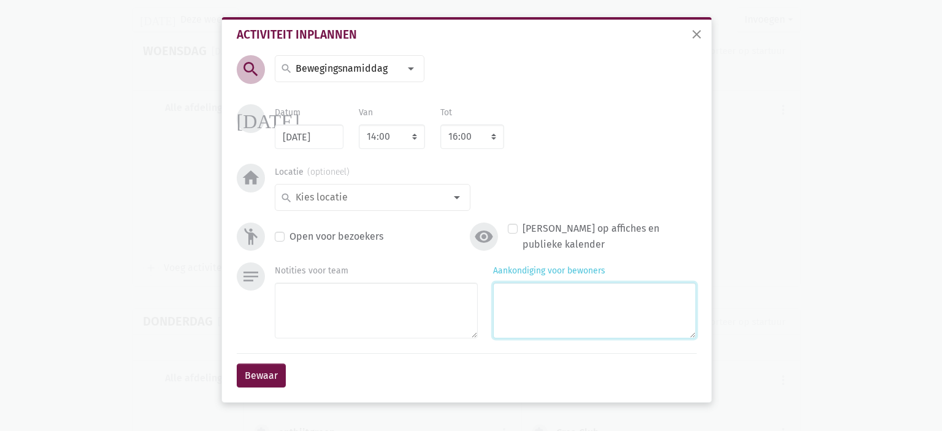
click at [602, 301] on textarea "Aankondiging voor bewoners" at bounding box center [594, 311] width 203 height 56
type textarea "Met Kiné"
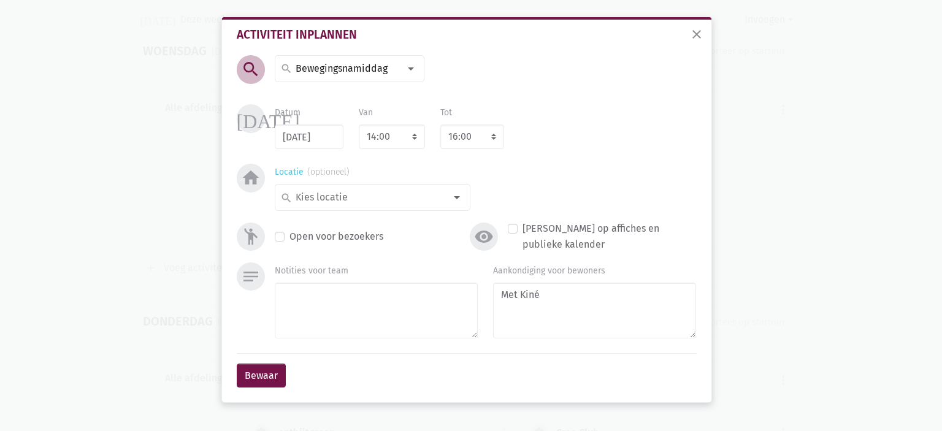
click at [425, 208] on div "search" at bounding box center [373, 197] width 196 height 27
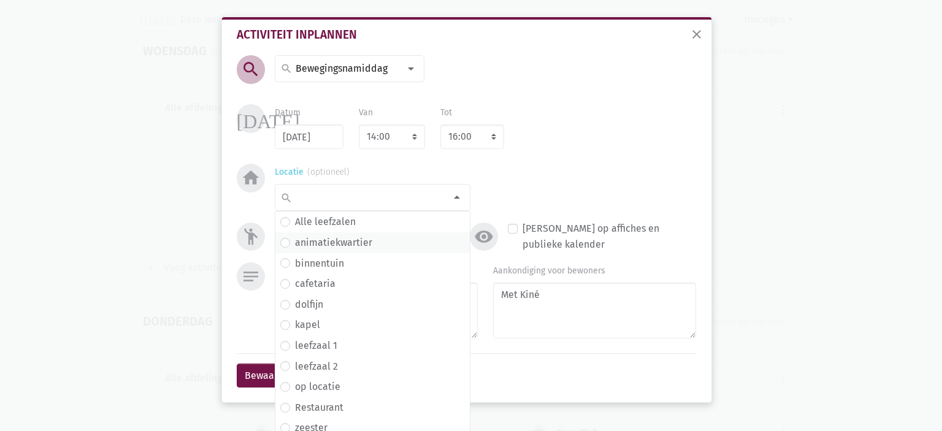
click at [329, 241] on label "animatiekwartier" at bounding box center [333, 243] width 77 height 16
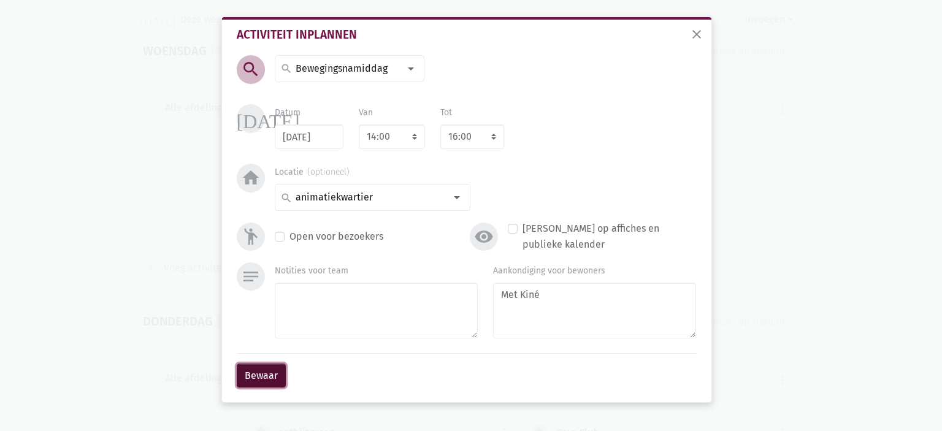
click at [267, 374] on button "Bewaar" at bounding box center [261, 376] width 49 height 25
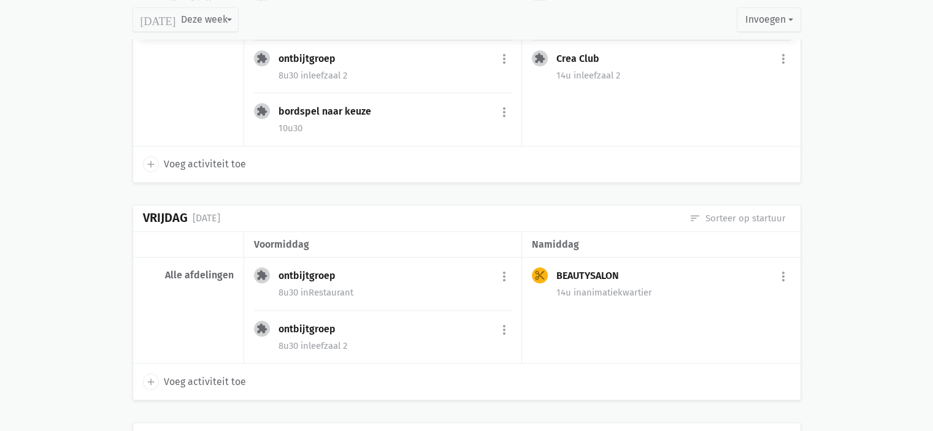
scroll to position [1209, 0]
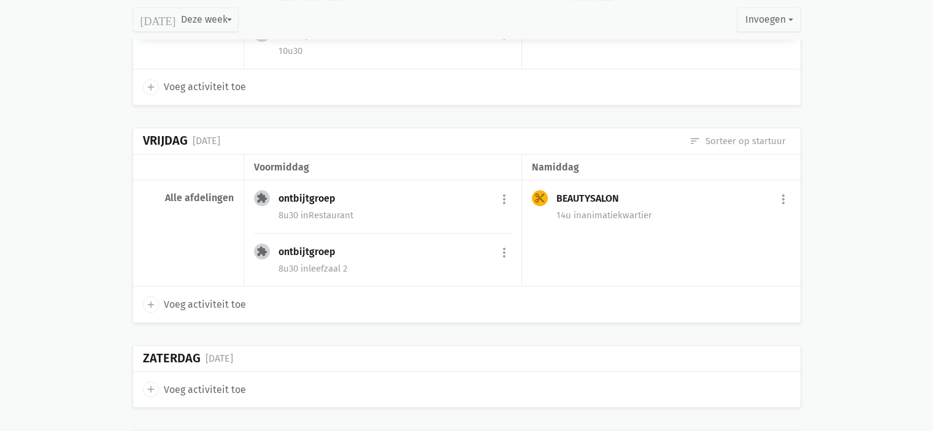
click at [156, 296] on span "add" at bounding box center [151, 304] width 16 height 16
select select "14:00"
select select "15:00"
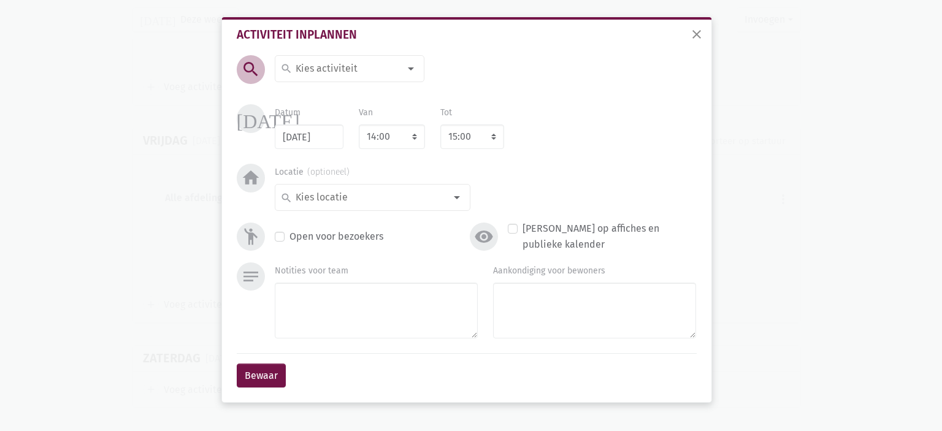
click at [400, 73] on div at bounding box center [411, 68] width 25 height 25
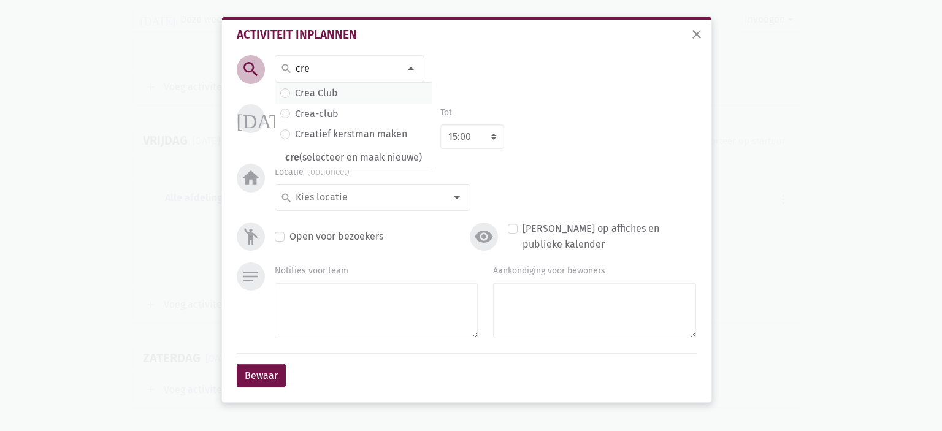
type input "cre"
click at [377, 84] on span "Crea Club" at bounding box center [353, 93] width 156 height 21
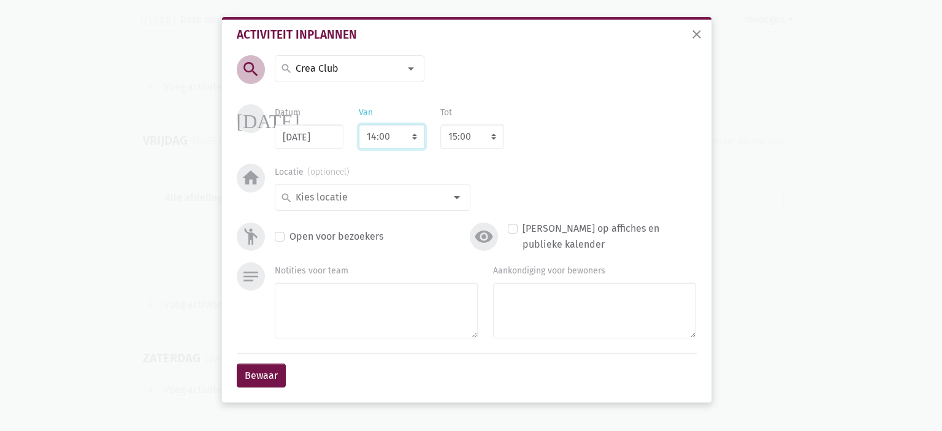
click at [397, 135] on select "7:00 7:15 7:30 7:45 8:00 8:15 8:30 8:45 9:00 9:15 9:30 9:45 10:00 10:15 10:30 1…" at bounding box center [392, 137] width 66 height 25
select select "10:00"
click at [359, 125] on select "7:00 7:15 7:30 7:45 8:00 8:15 8:30 8:45 9:00 9:15 9:30 9:45 10:00 10:15 10:30 1…" at bounding box center [392, 137] width 66 height 25
click at [445, 141] on select "8:00 8:15 8:30 8:45 9:00 9:15 9:30 9:45 10:00 10:15 10:30 10:45 11:00 11:15 11:…" at bounding box center [472, 137] width 64 height 25
select select "11:00"
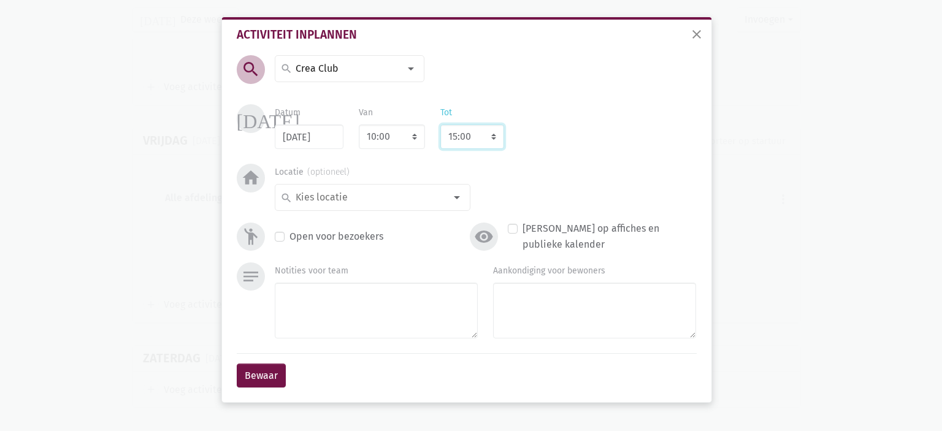
click at [440, 125] on select "8:00 8:15 8:30 8:45 9:00 9:15 9:30 9:45 10:00 10:15 10:30 10:45 11:00 11:15 11:…" at bounding box center [472, 137] width 64 height 25
click at [404, 193] on input at bounding box center [370, 198] width 152 height 16
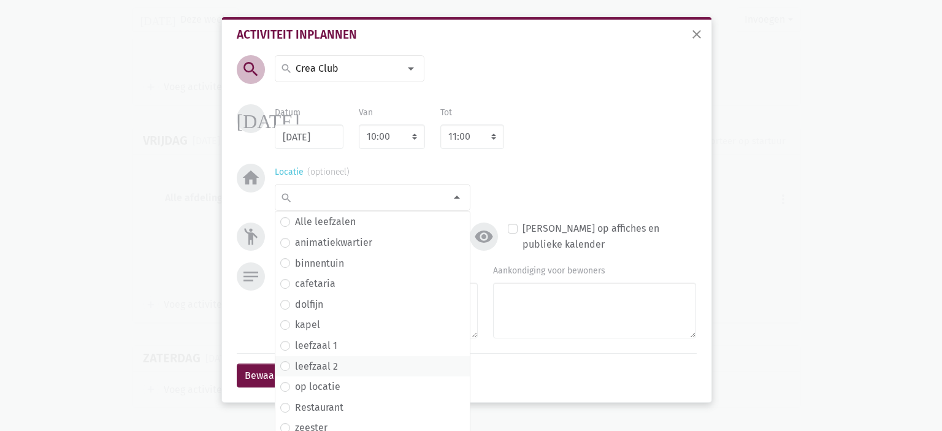
click at [318, 365] on label "leefzaal 2" at bounding box center [316, 367] width 43 height 16
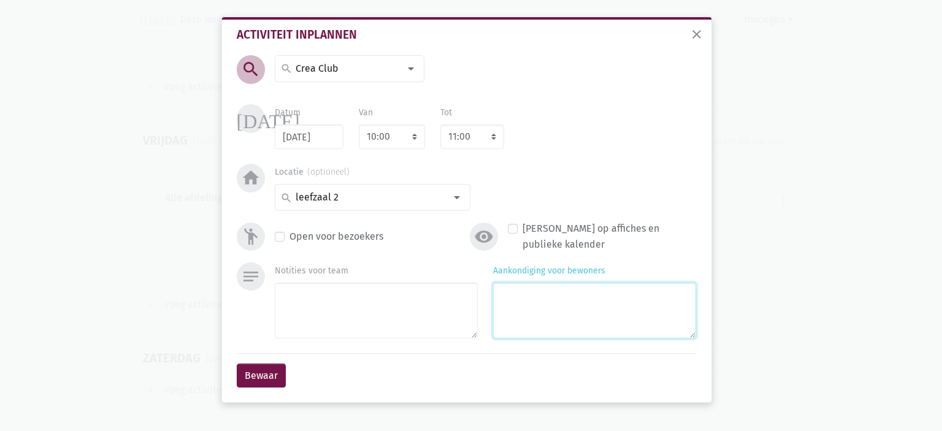
click at [559, 299] on textarea "Aankondiging voor bewoners" at bounding box center [594, 311] width 203 height 56
type textarea "Met Marlies"
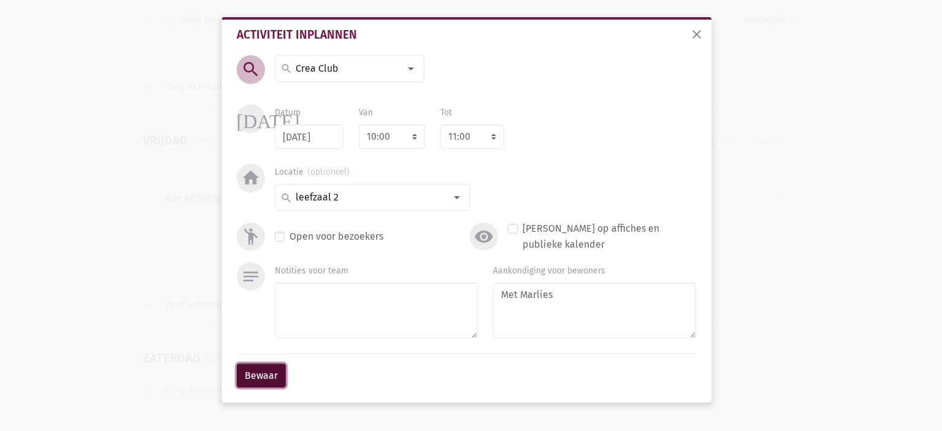
click at [266, 377] on button "Bewaar" at bounding box center [261, 376] width 49 height 25
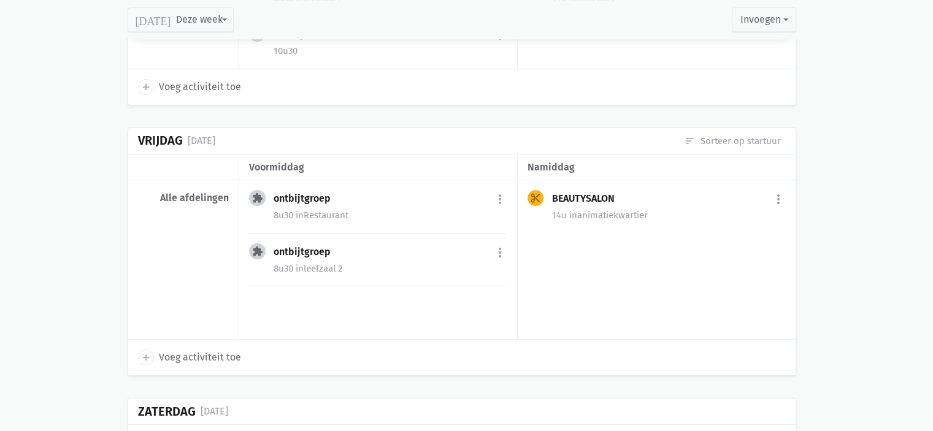
scroll to position [1212, 0]
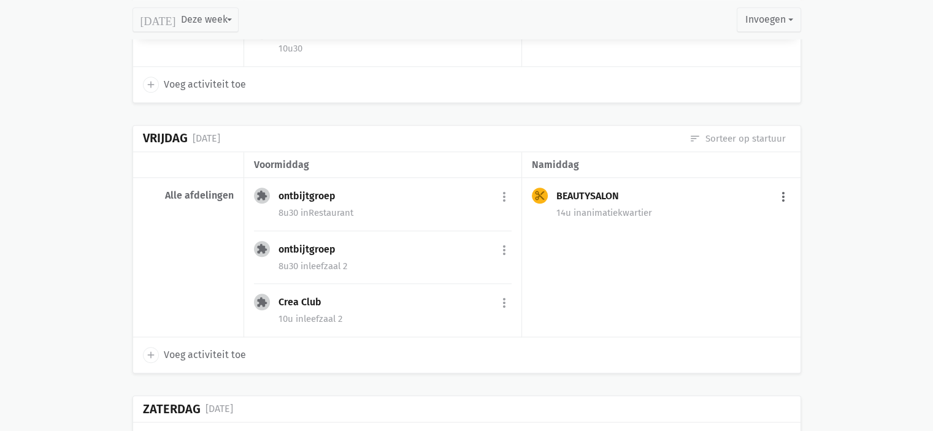
click at [785, 186] on button "more_vert" at bounding box center [783, 196] width 15 height 23
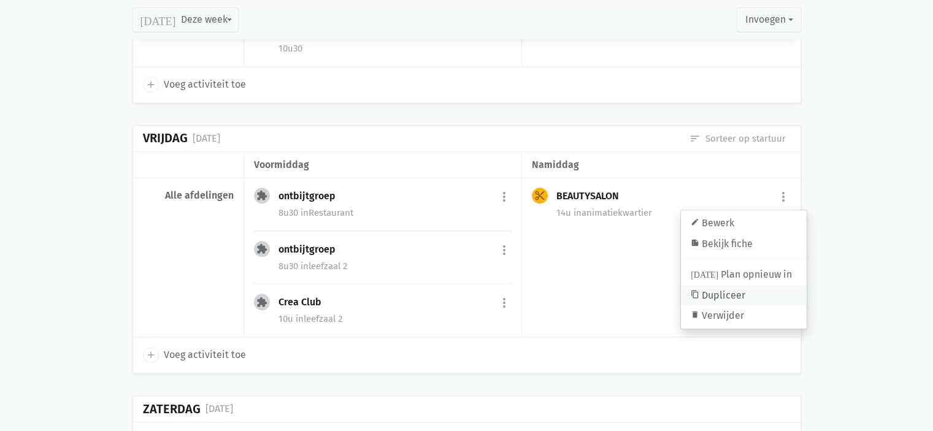
click at [757, 293] on link "content_copy Dupliceer" at bounding box center [744, 295] width 126 height 21
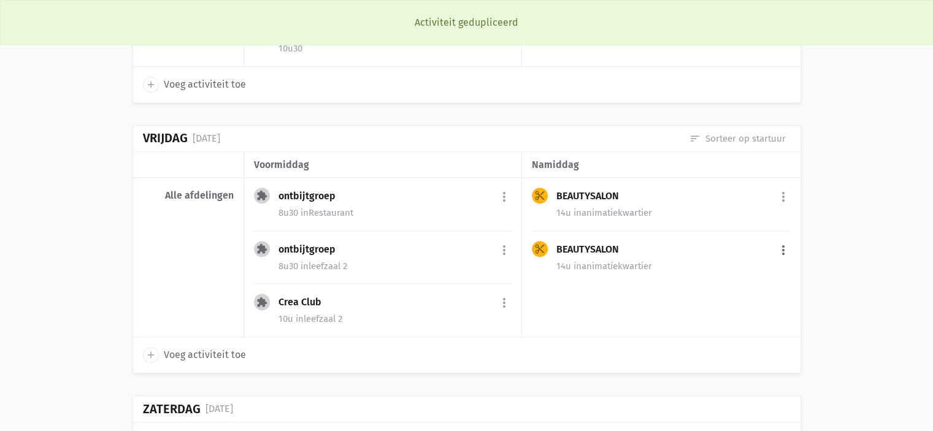
click at [785, 240] on button "more_vert" at bounding box center [783, 250] width 15 height 23
click at [747, 271] on link "edit Bewerk" at bounding box center [744, 276] width 126 height 21
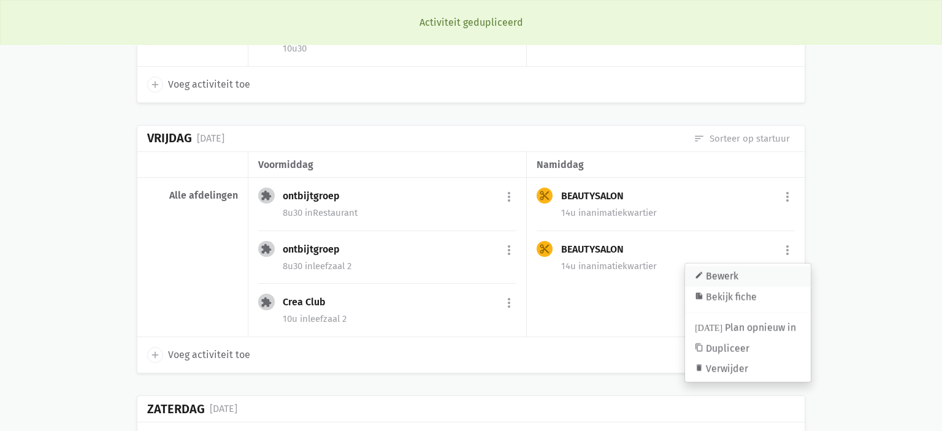
select select "14:00"
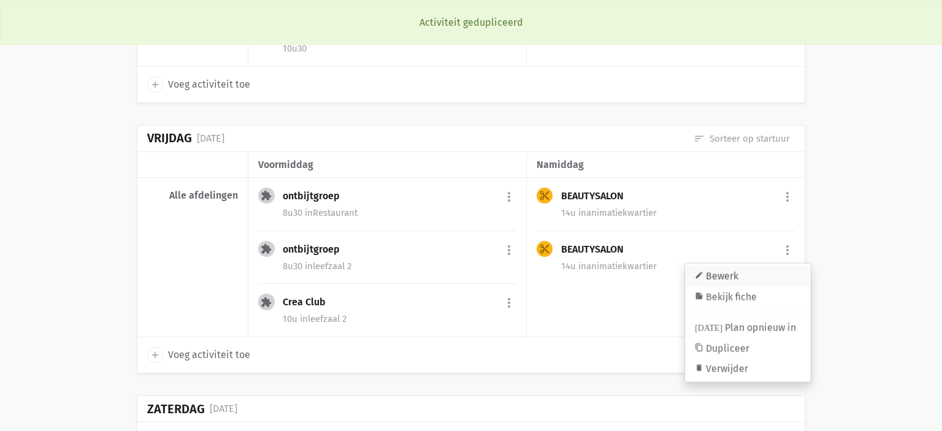
select select "16:00"
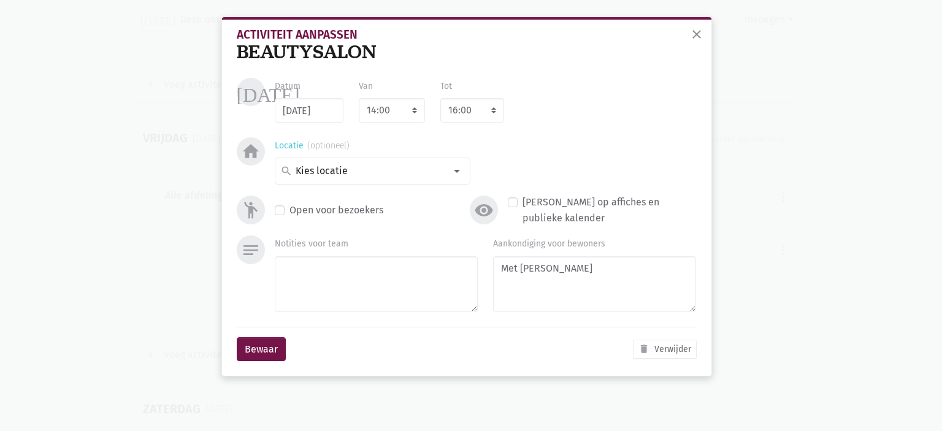
click at [355, 180] on div "search" at bounding box center [373, 171] width 196 height 27
type input "leef"
click at [323, 236] on label "leefzaal 2" at bounding box center [316, 237] width 43 height 16
click at [564, 269] on textarea "Met [PERSON_NAME]" at bounding box center [594, 284] width 203 height 56
type textarea "M"
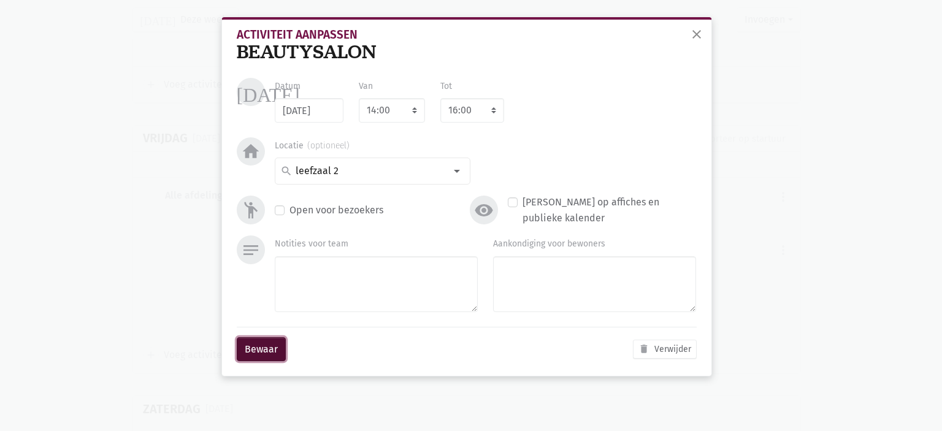
click at [250, 347] on button "Bewaar" at bounding box center [261, 349] width 49 height 25
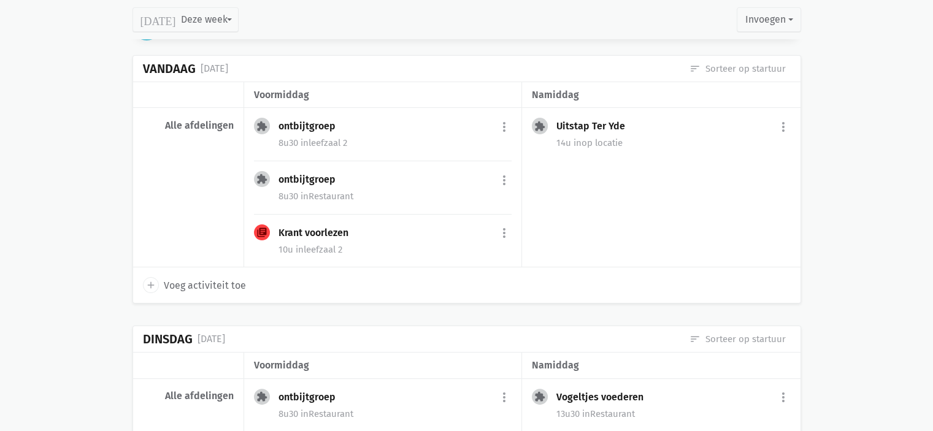
scroll to position [0, 0]
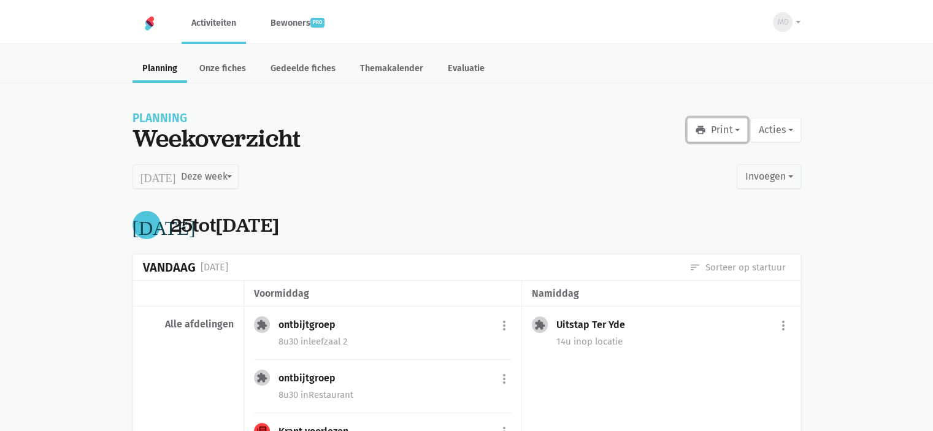
click at [720, 132] on button "print Print" at bounding box center [717, 130] width 61 height 25
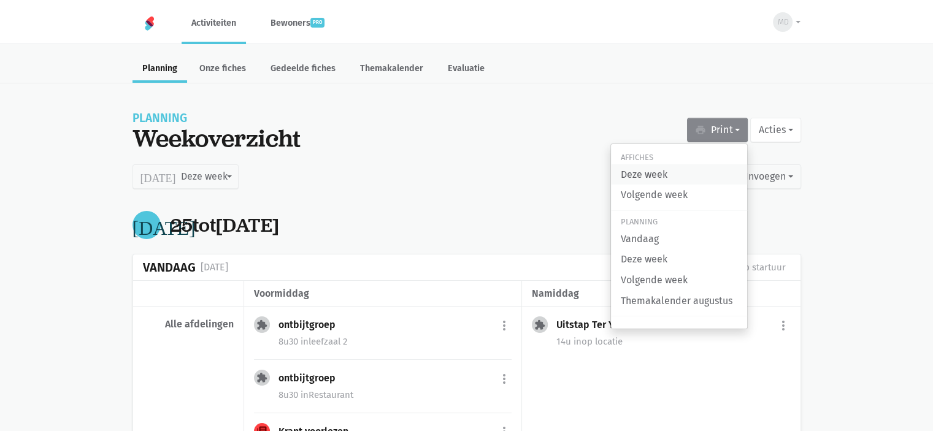
click at [701, 174] on link "Deze week" at bounding box center [679, 174] width 136 height 21
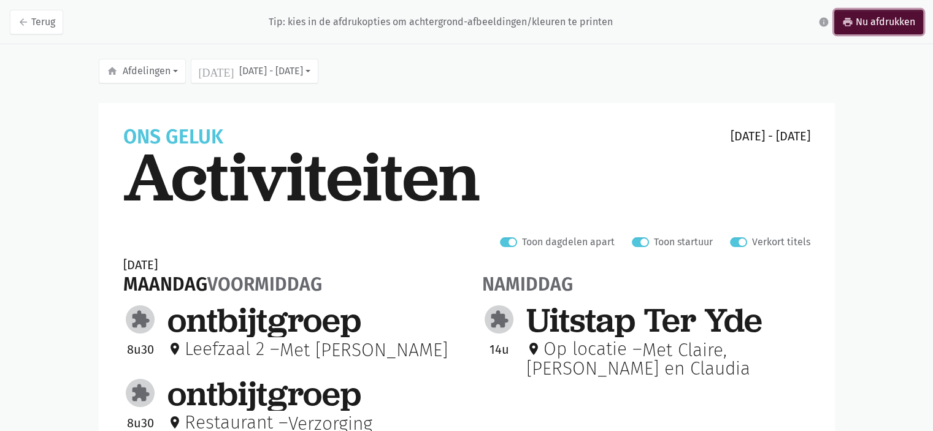
click at [860, 25] on link "print Nu afdrukken" at bounding box center [878, 22] width 89 height 25
